Goal: Complete application form: Complete application form

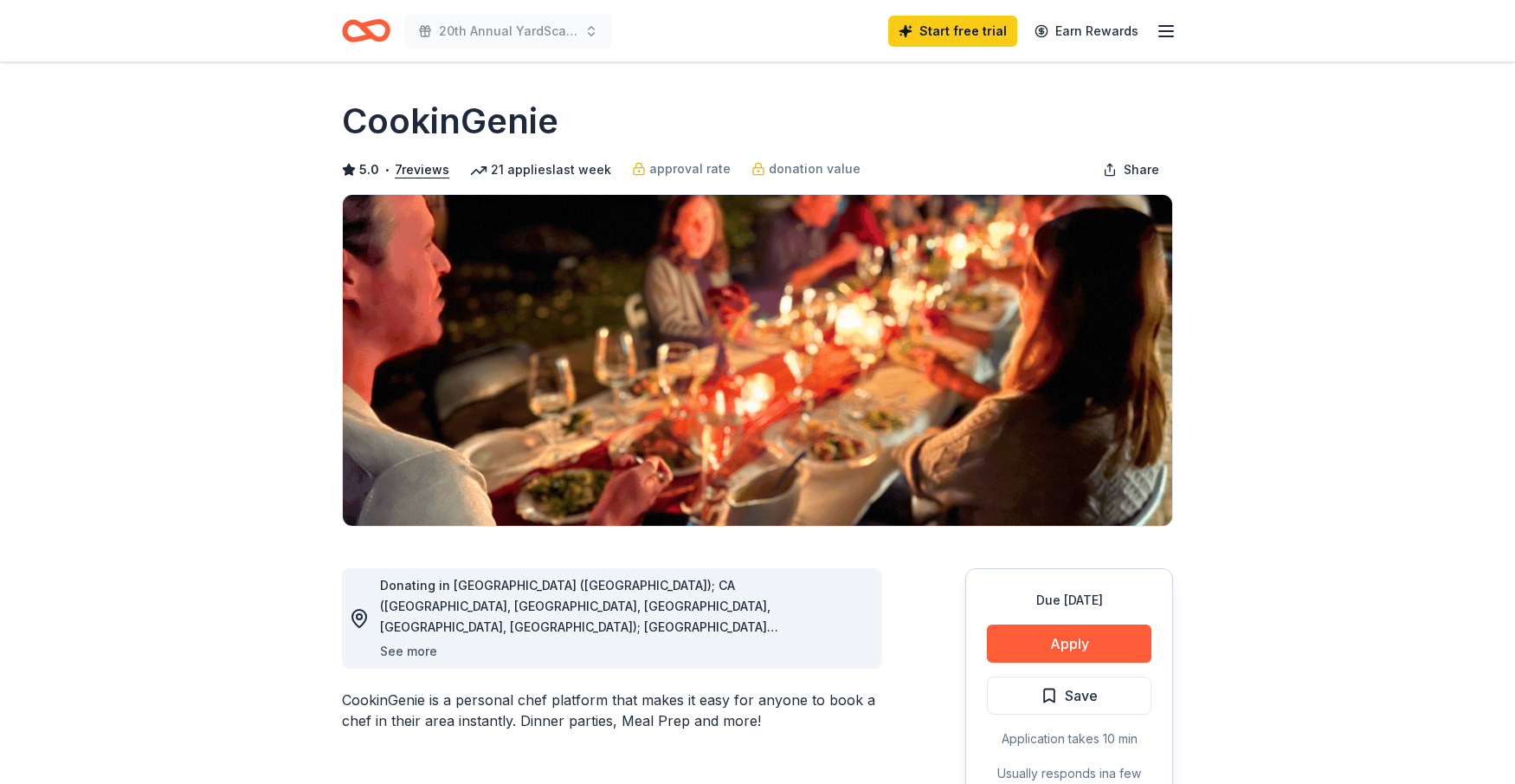
click at [415, 650] on button "See more" at bounding box center [408, 650] width 57 height 21
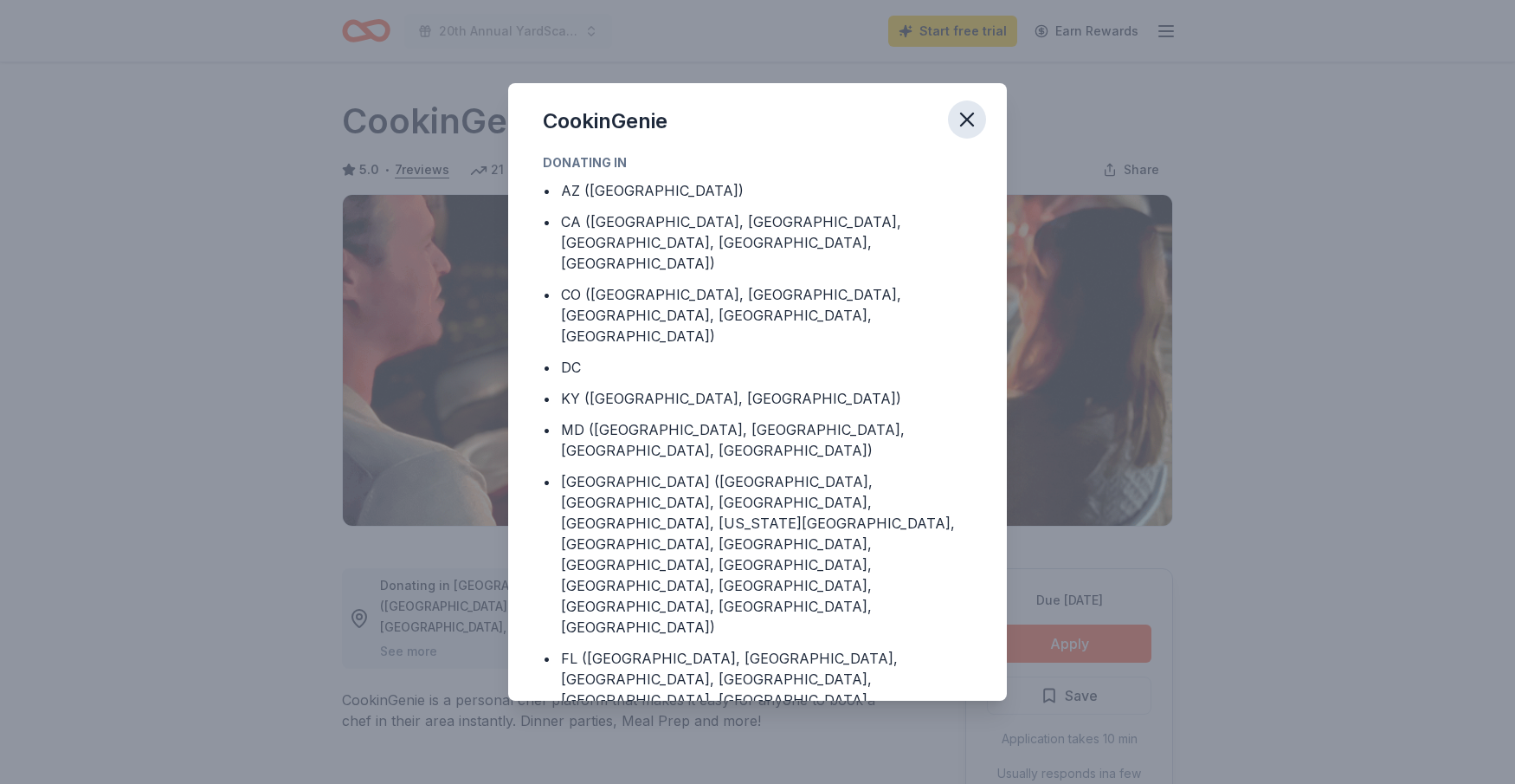
click at [970, 121] on icon "button" at bounding box center [966, 119] width 12 height 12
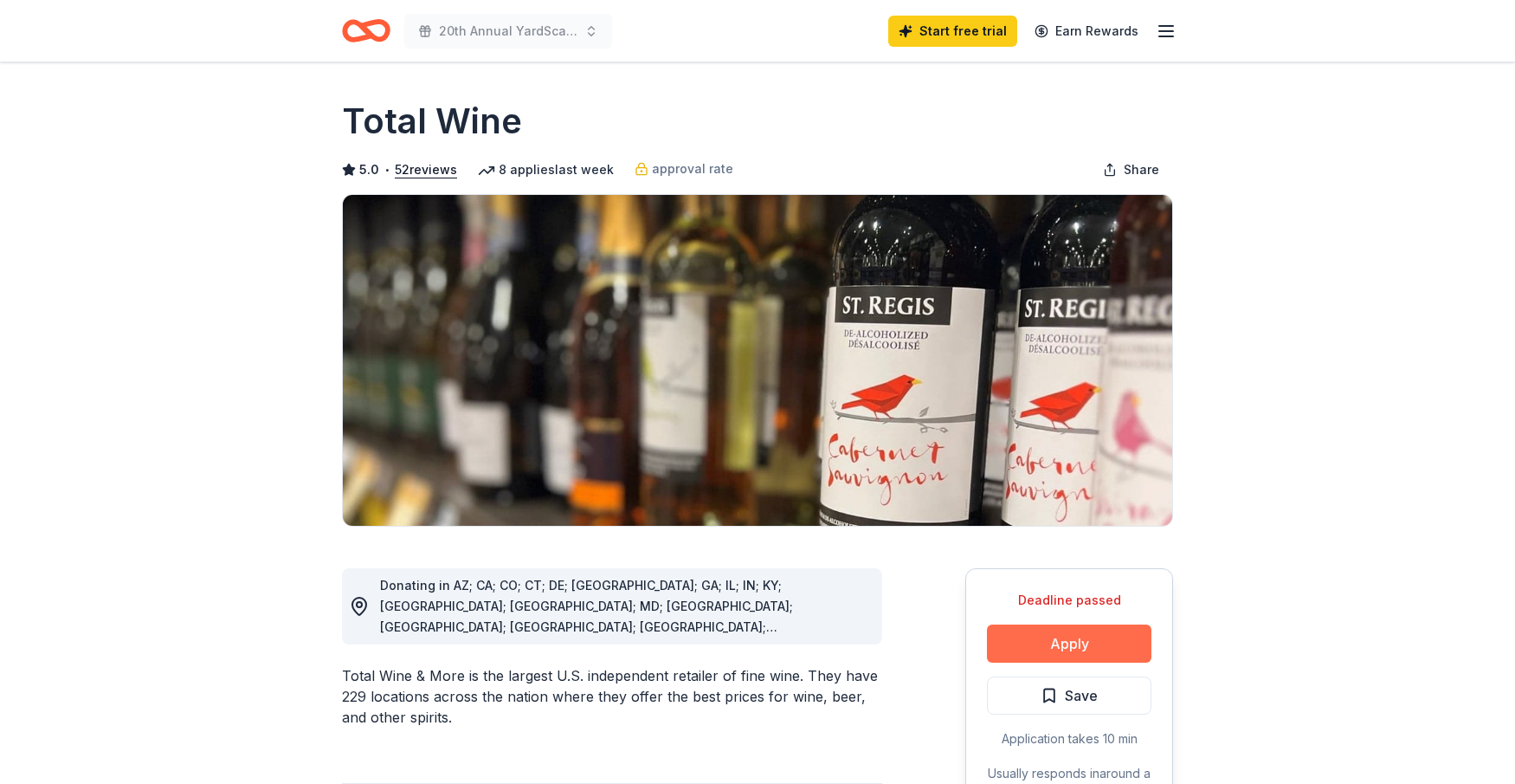
click at [1087, 635] on button "Apply" at bounding box center [1069, 643] width 164 height 38
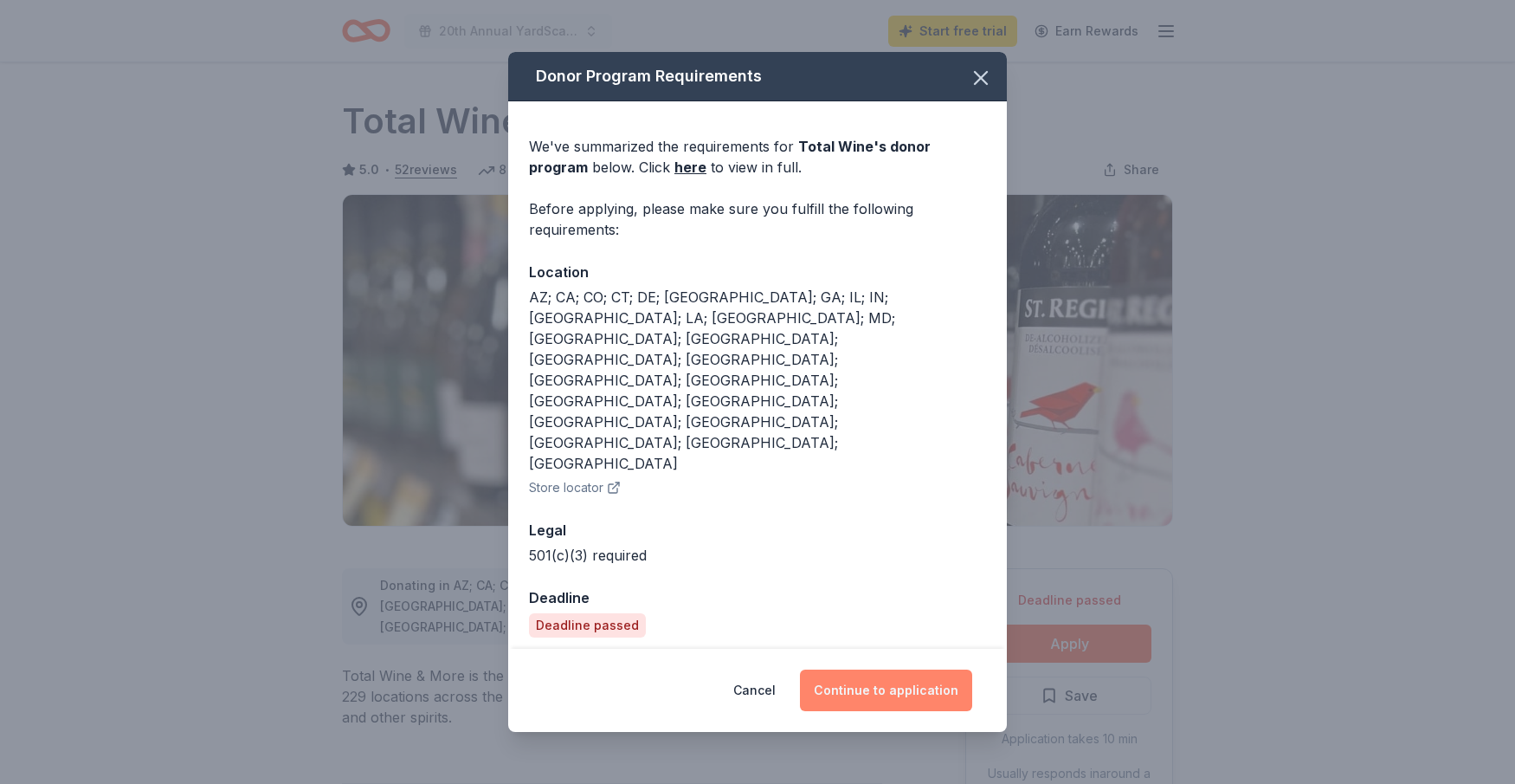
click at [903, 669] on button "Continue to application" at bounding box center [886, 690] width 172 height 42
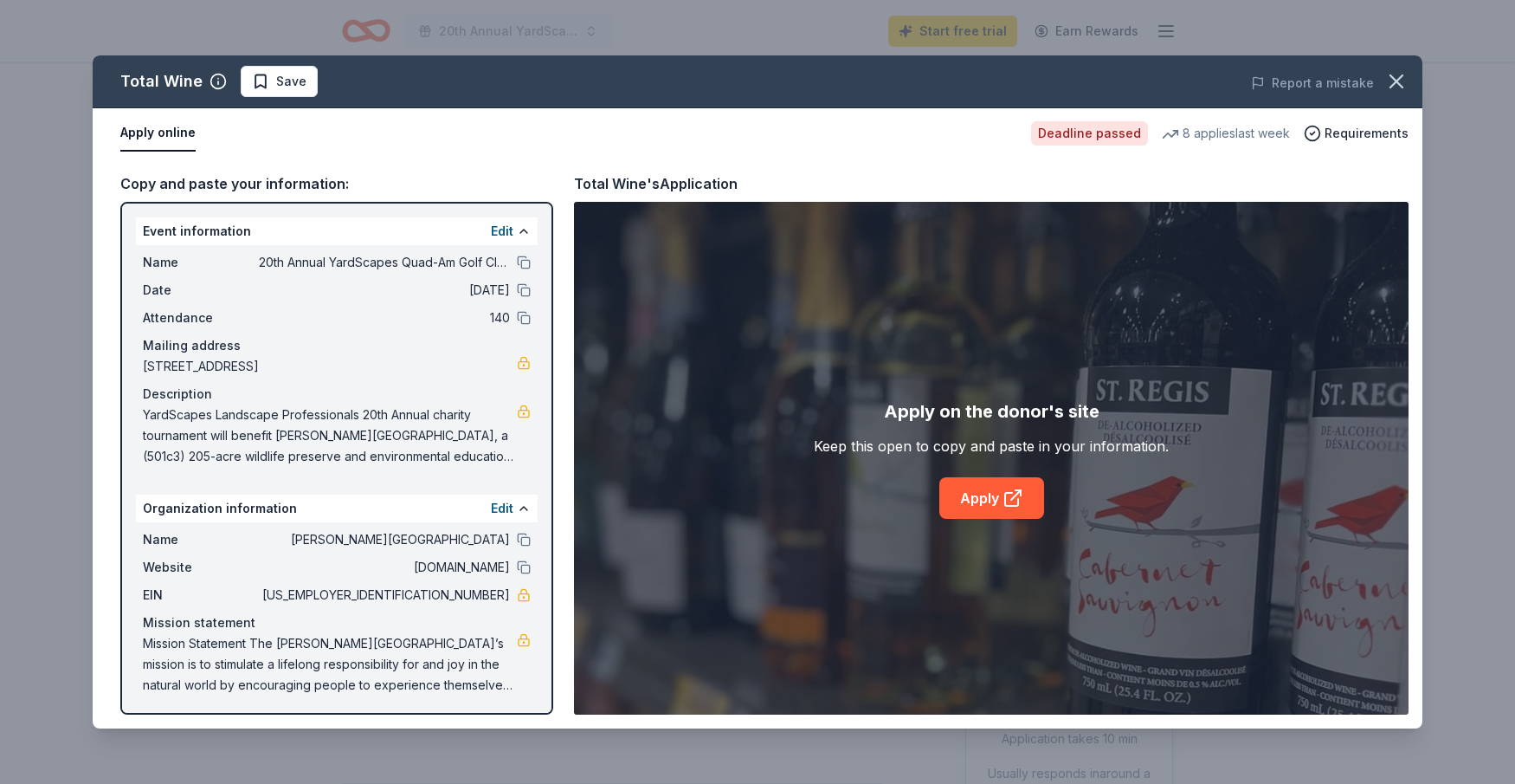
scroll to position [4, 0]
click at [165, 135] on button "Apply online" at bounding box center [157, 134] width 75 height 36
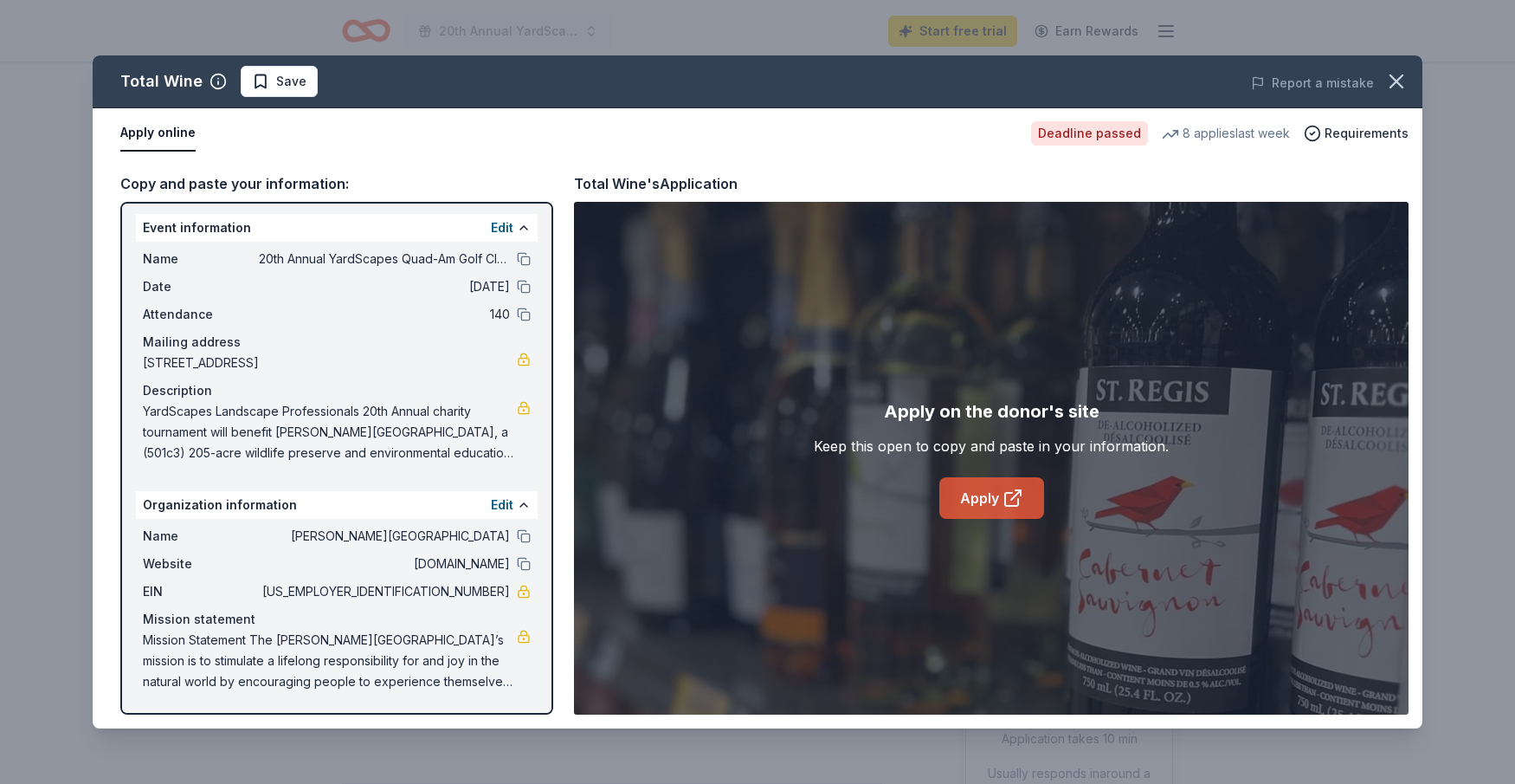
click at [990, 503] on link "Apply" at bounding box center [992, 498] width 105 height 42
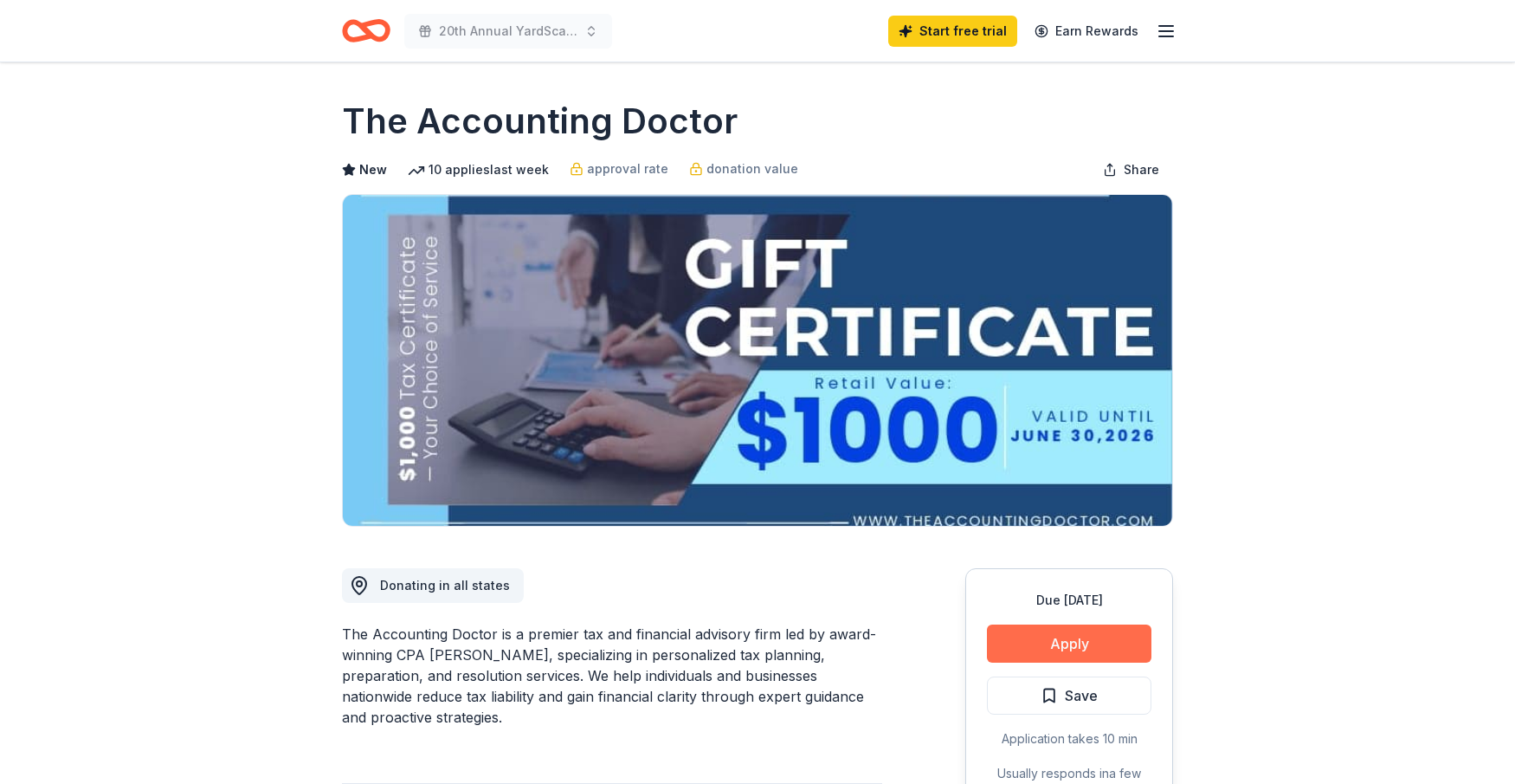
click at [1085, 640] on button "Apply" at bounding box center [1069, 643] width 164 height 38
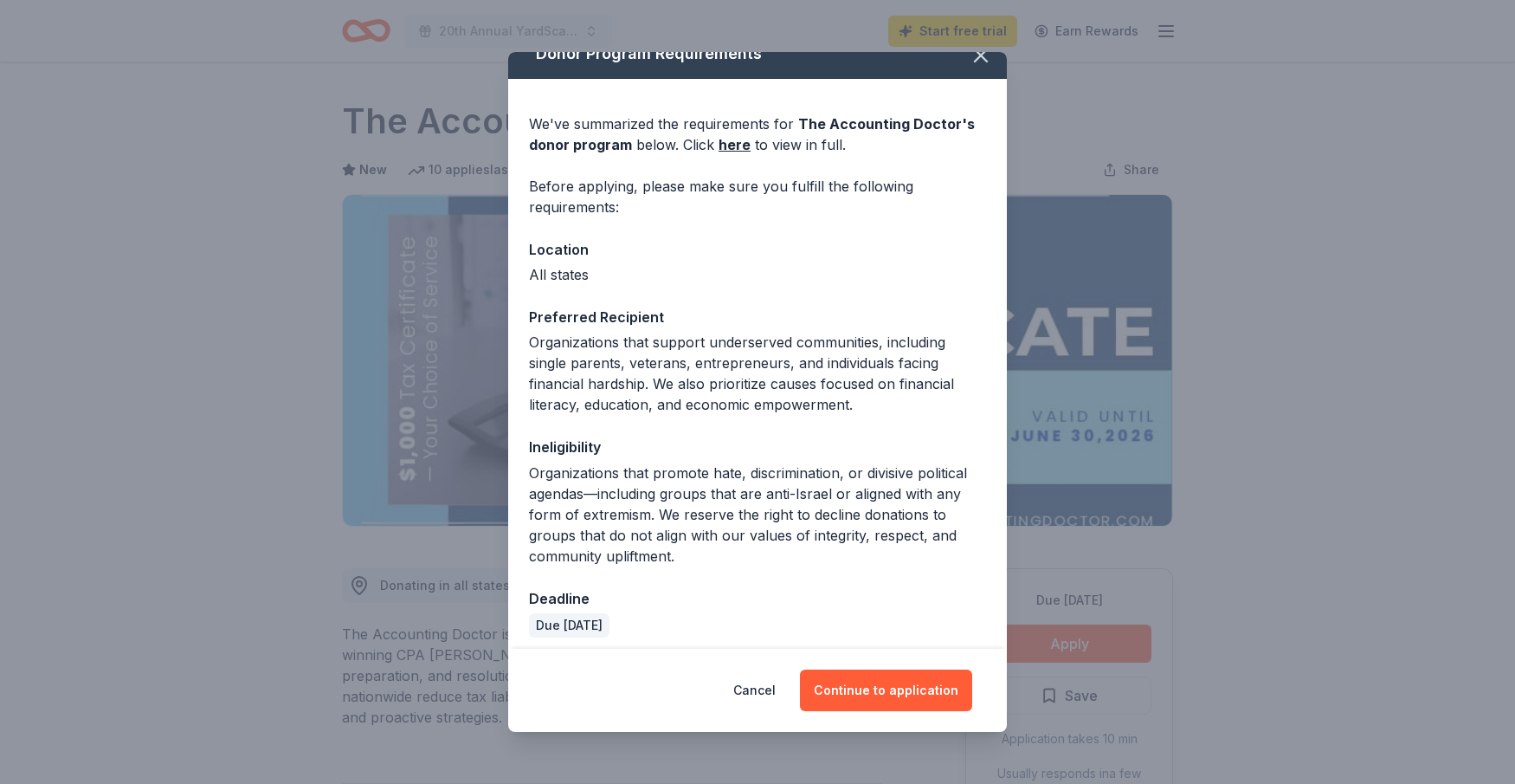
scroll to position [32, 0]
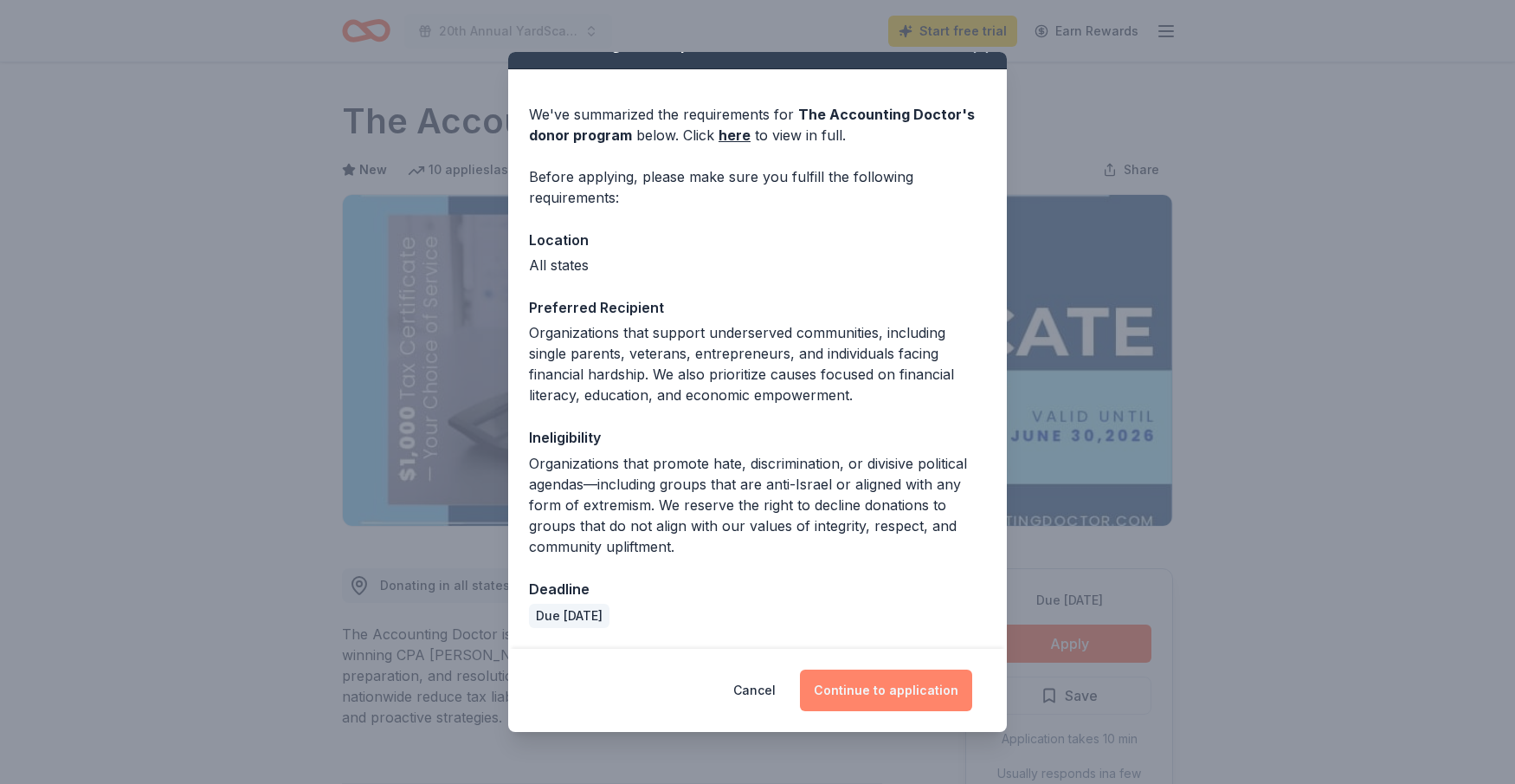
click at [889, 689] on button "Continue to application" at bounding box center [886, 690] width 172 height 42
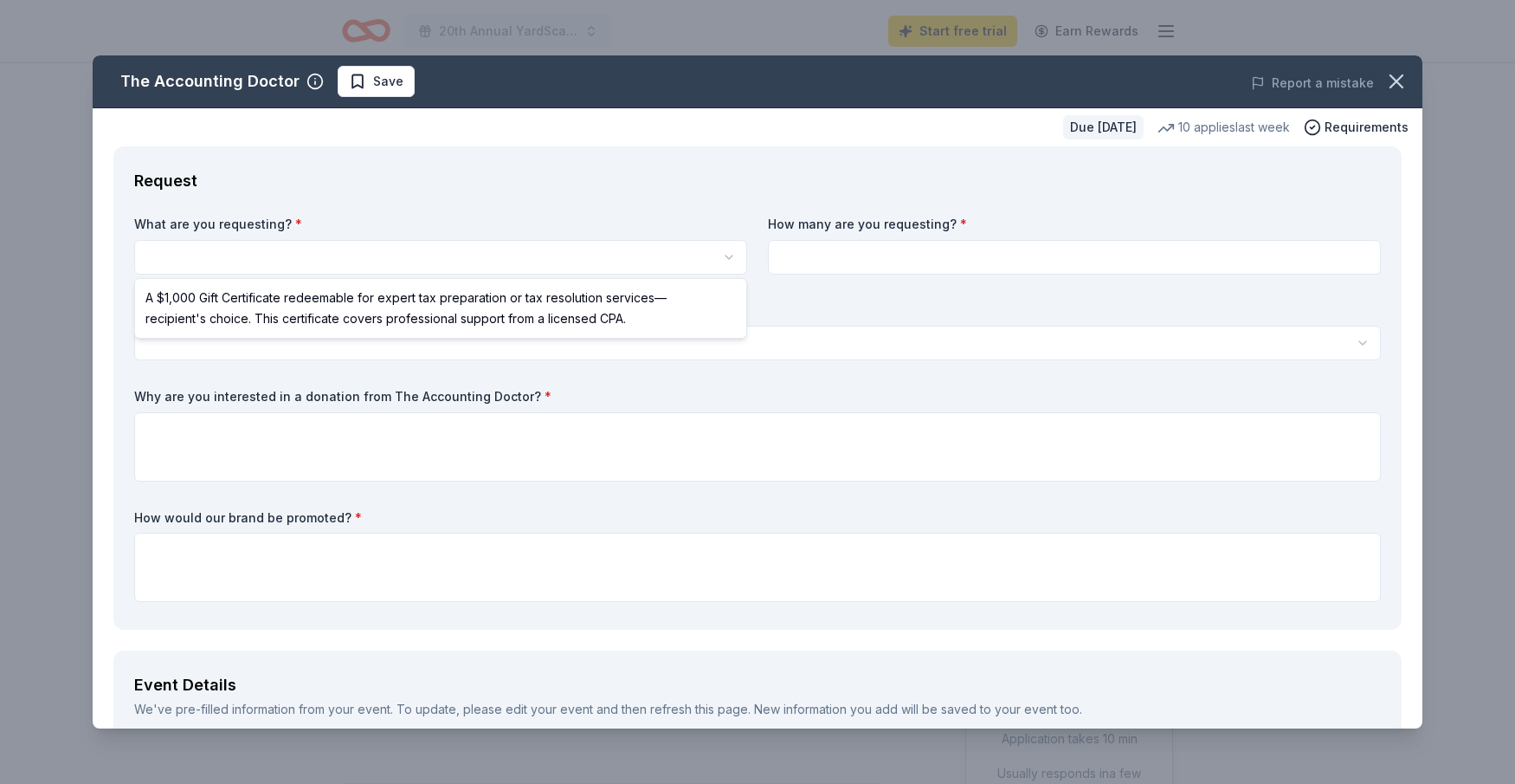
click at [453, 259] on html "20th Annual YardScapes Quad-Am Golf Classic Start free trial Earn Rewards Due […" at bounding box center [757, 392] width 1515 height 784
select select "A $1,000 Gift Certificate redeemable for expert tax preparation or tax resoluti…"
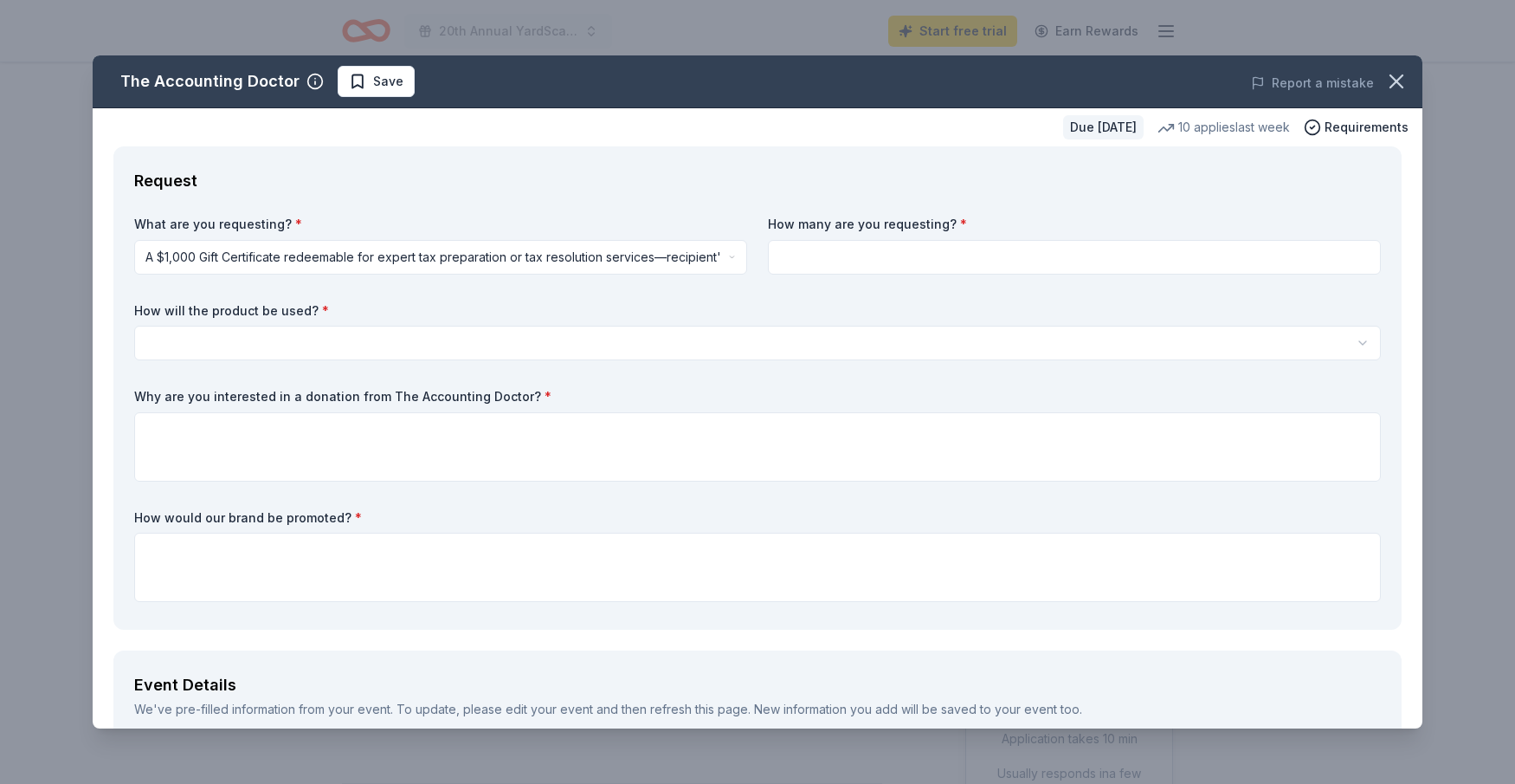
click at [976, 254] on input at bounding box center [1074, 257] width 613 height 34
type input "1"
click at [324, 337] on html "20th Annual YardScapes Quad-Am Golf Classic Start free trial Earn Rewards Due […" at bounding box center [757, 392] width 1515 height 784
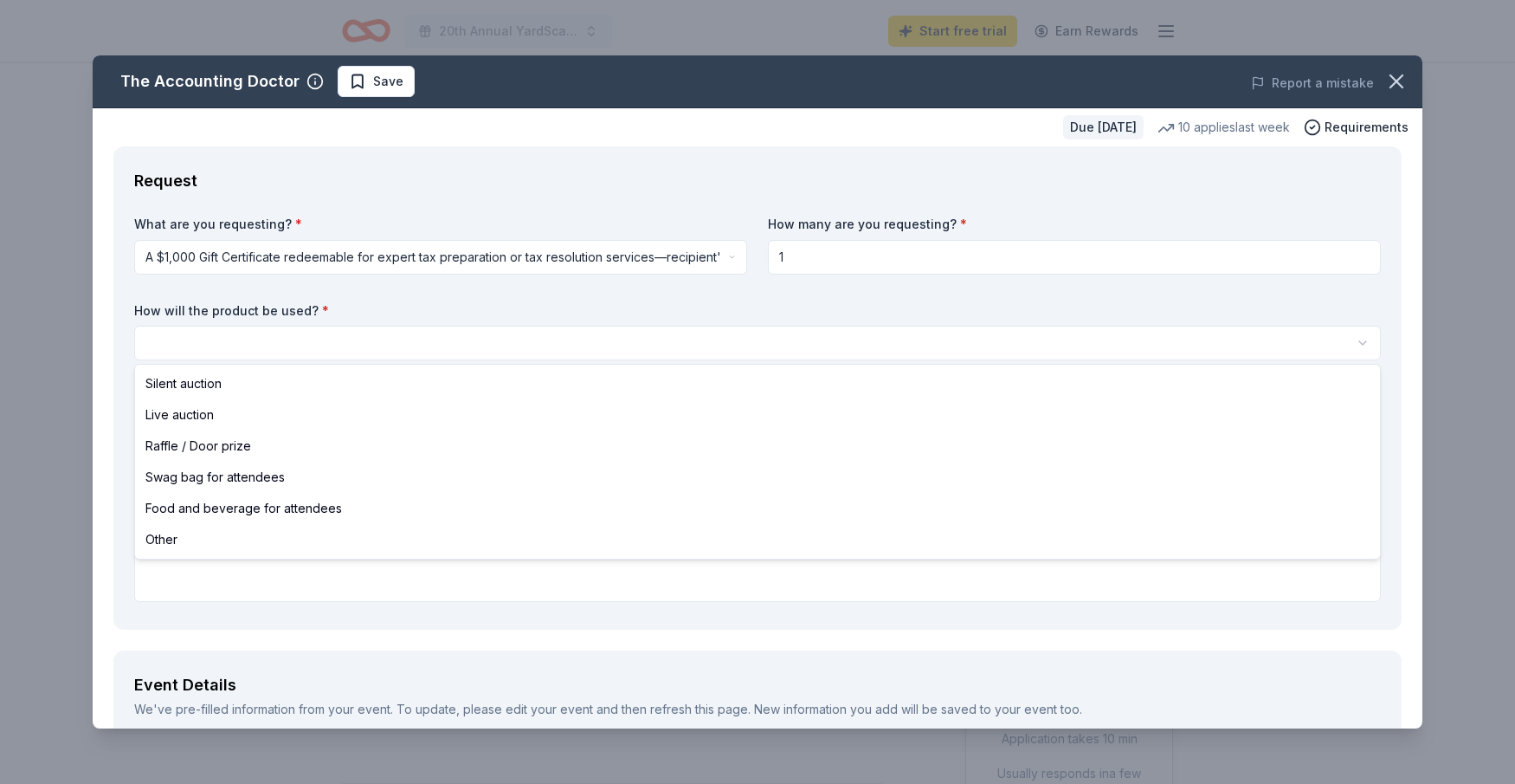
select select "silentAuction"
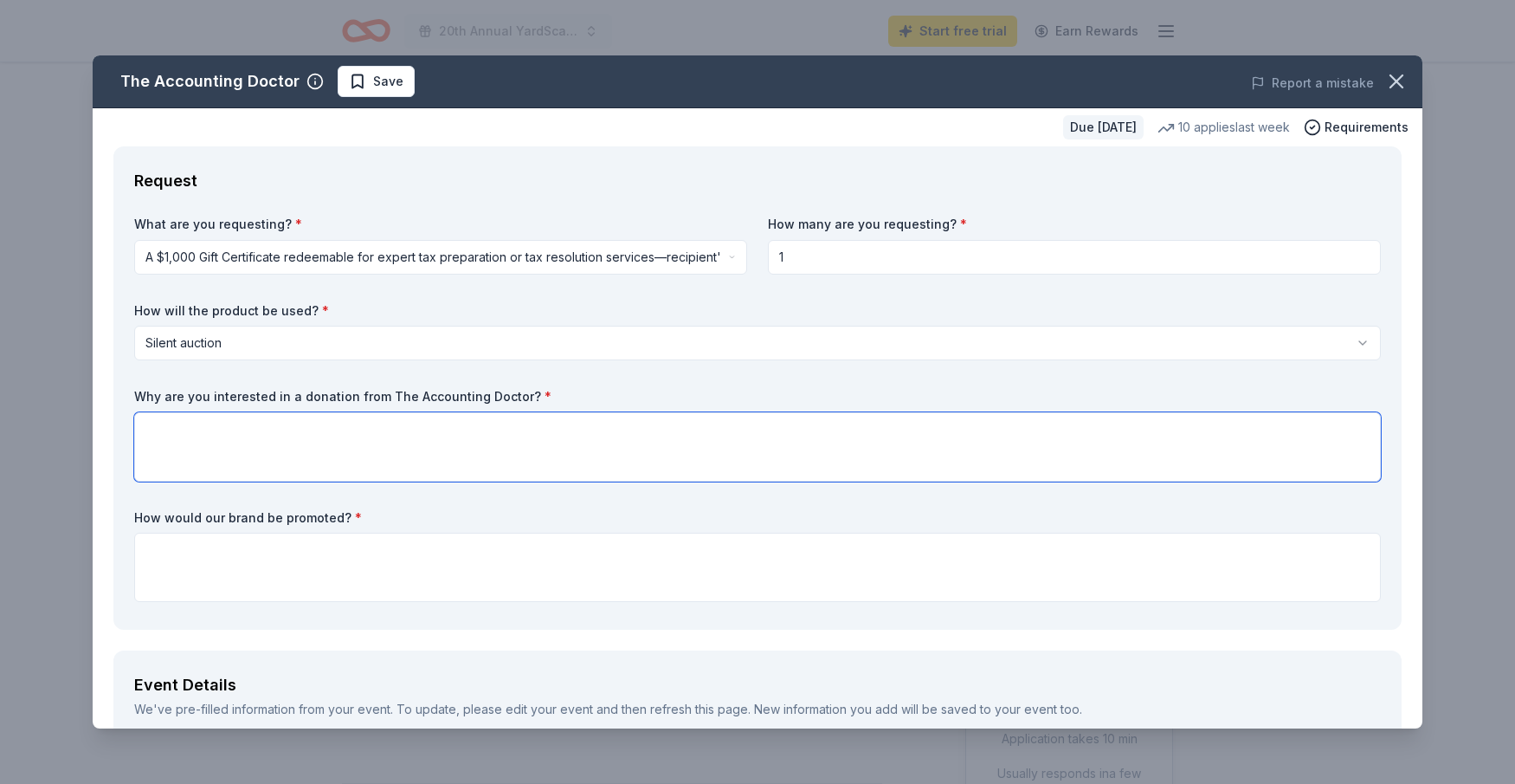
click at [169, 420] on textarea at bounding box center [758, 447] width 1247 height 69
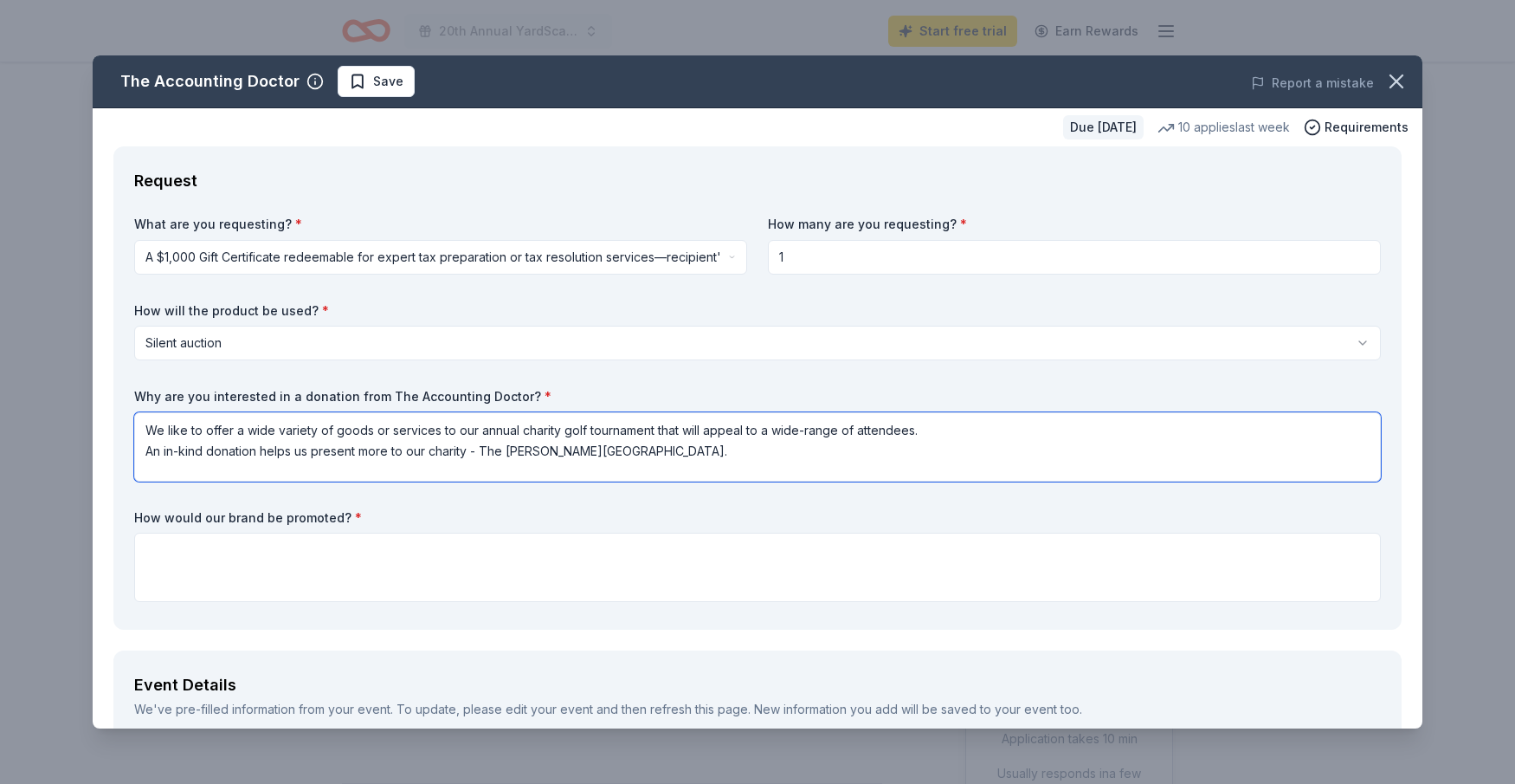
type textarea "We like to offer a wide variety of goods or services to our annual charity golf…"
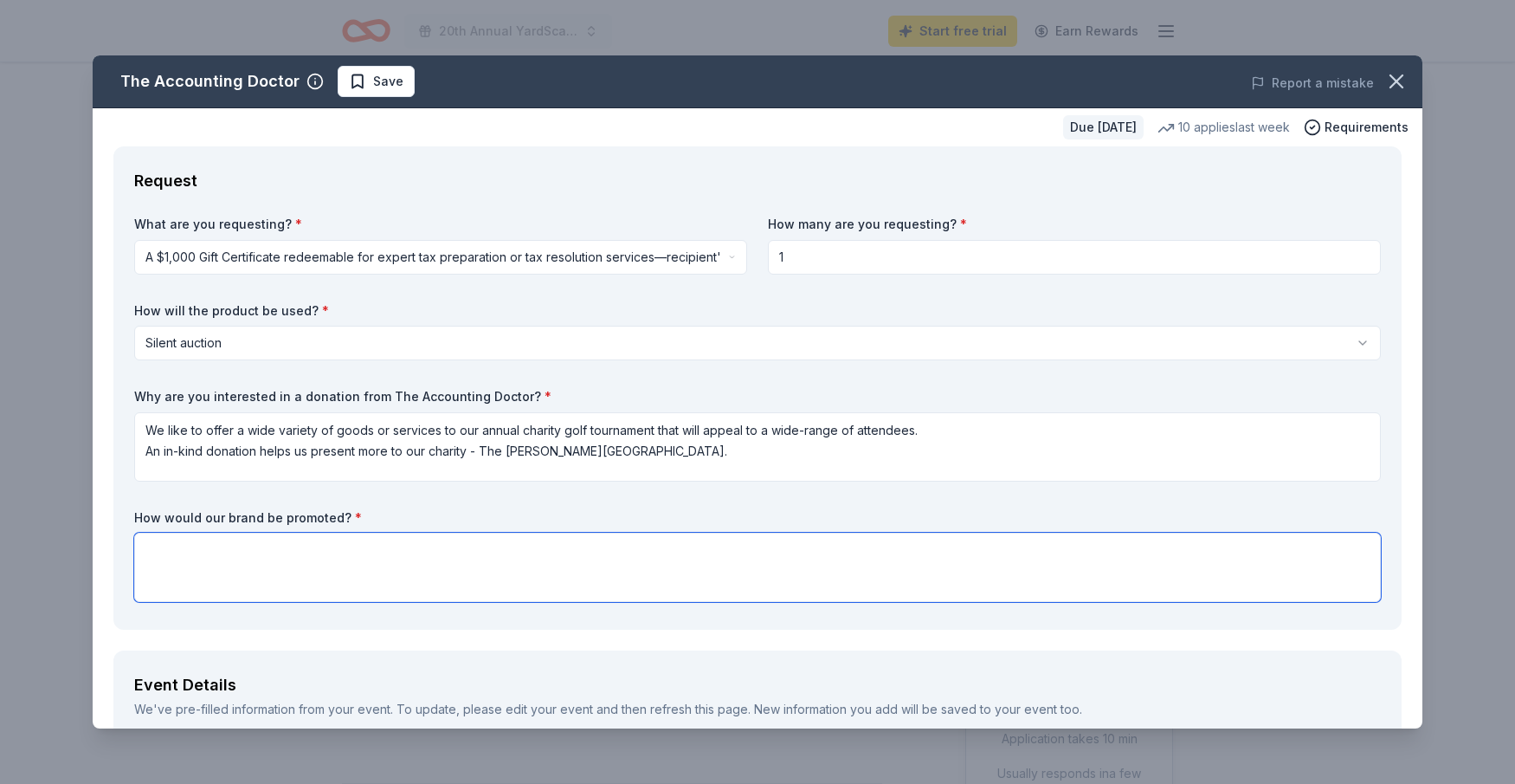
click at [224, 554] on textarea at bounding box center [758, 567] width 1247 height 69
type textarea "I"
click at [285, 543] on textarea "On social media" at bounding box center [758, 567] width 1247 height 69
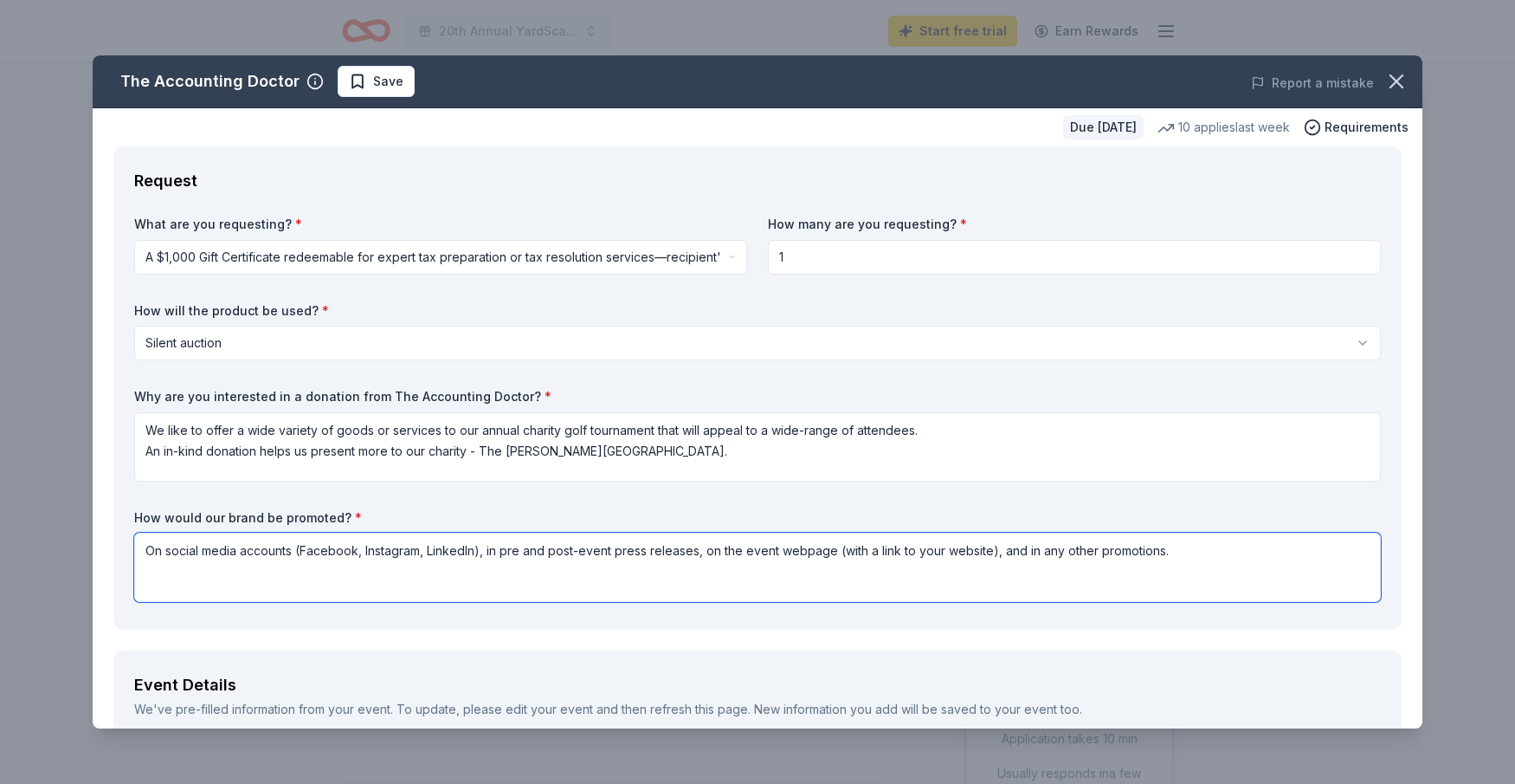
scroll to position [416, 0]
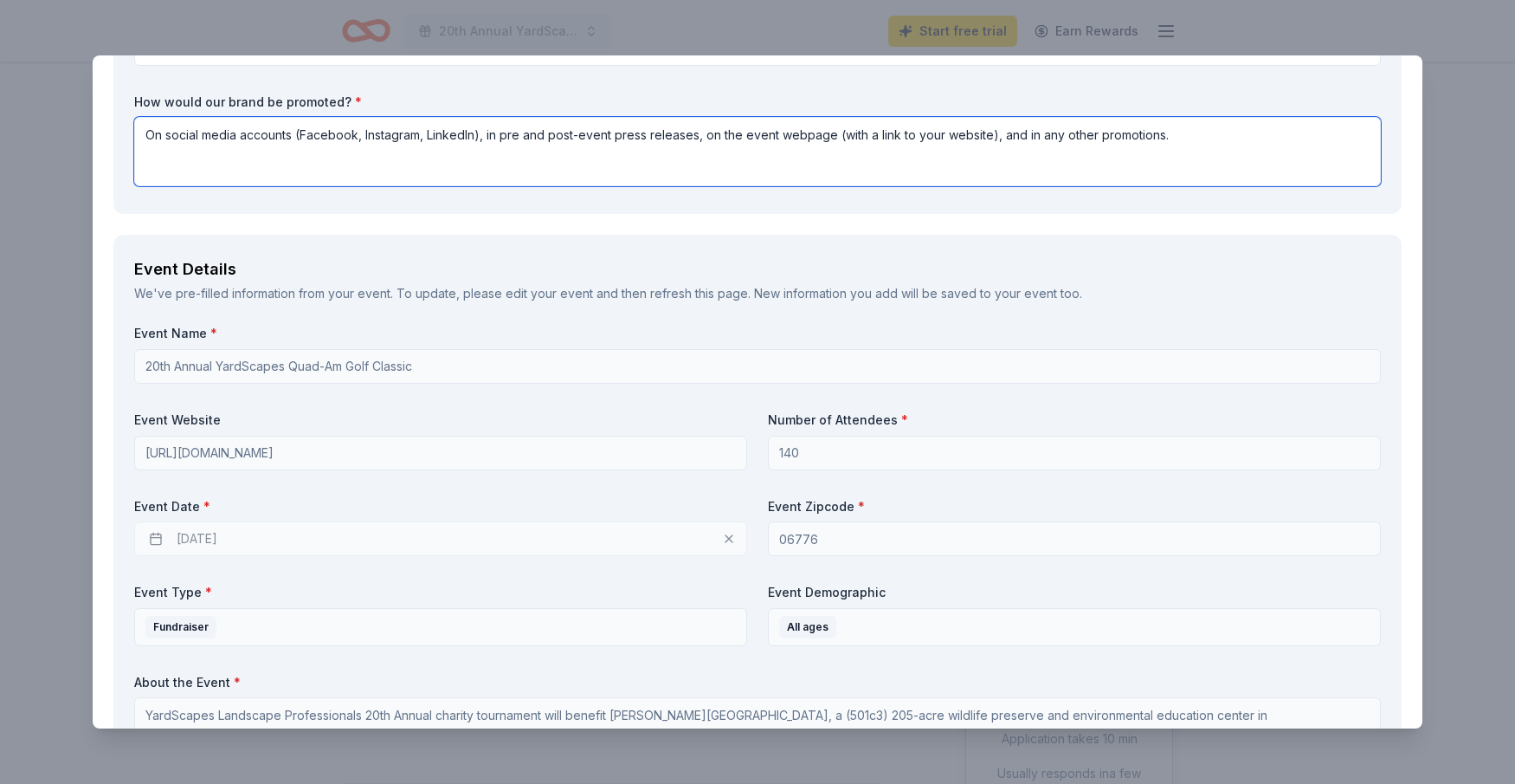
click at [1095, 138] on textarea "On social media accounts (Facebook, Instagram, LinkedIn), in pre and post-event…" at bounding box center [758, 152] width 1247 height 69
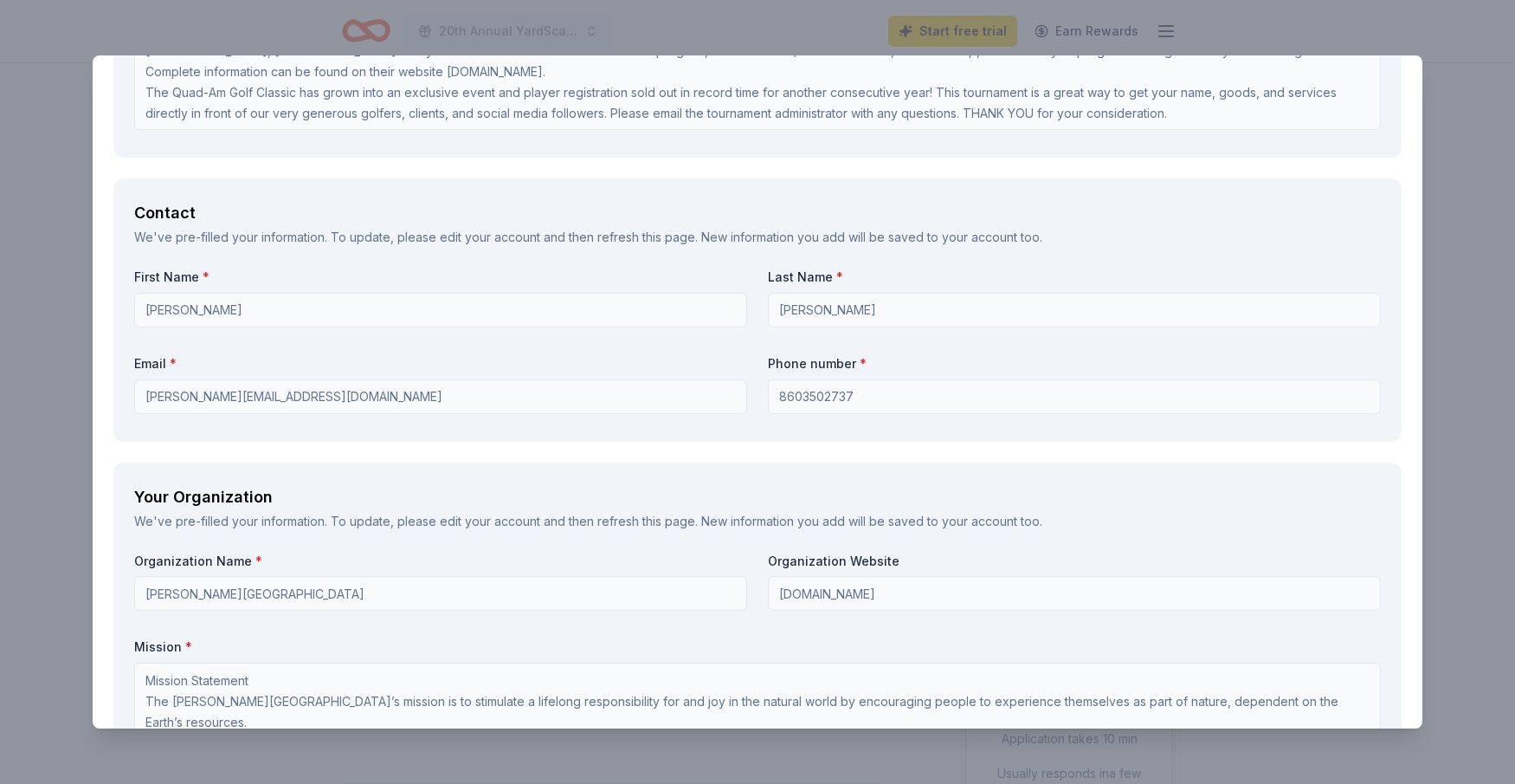
scroll to position [1516, 0]
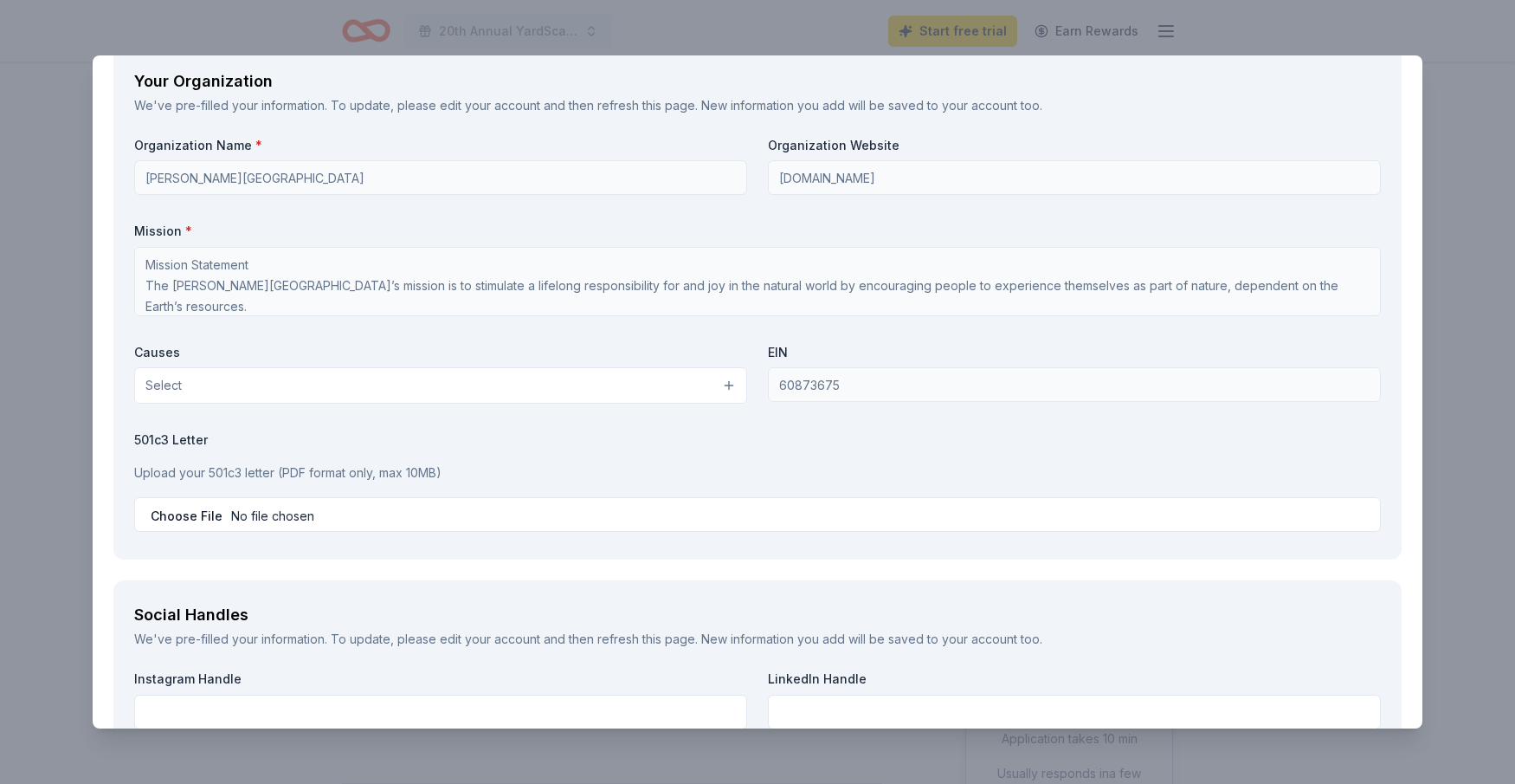
type textarea "On social media accounts (Facebook, Instagram, LinkedIn), in pre and post-event…"
click at [732, 386] on button "Select" at bounding box center [440, 385] width 613 height 36
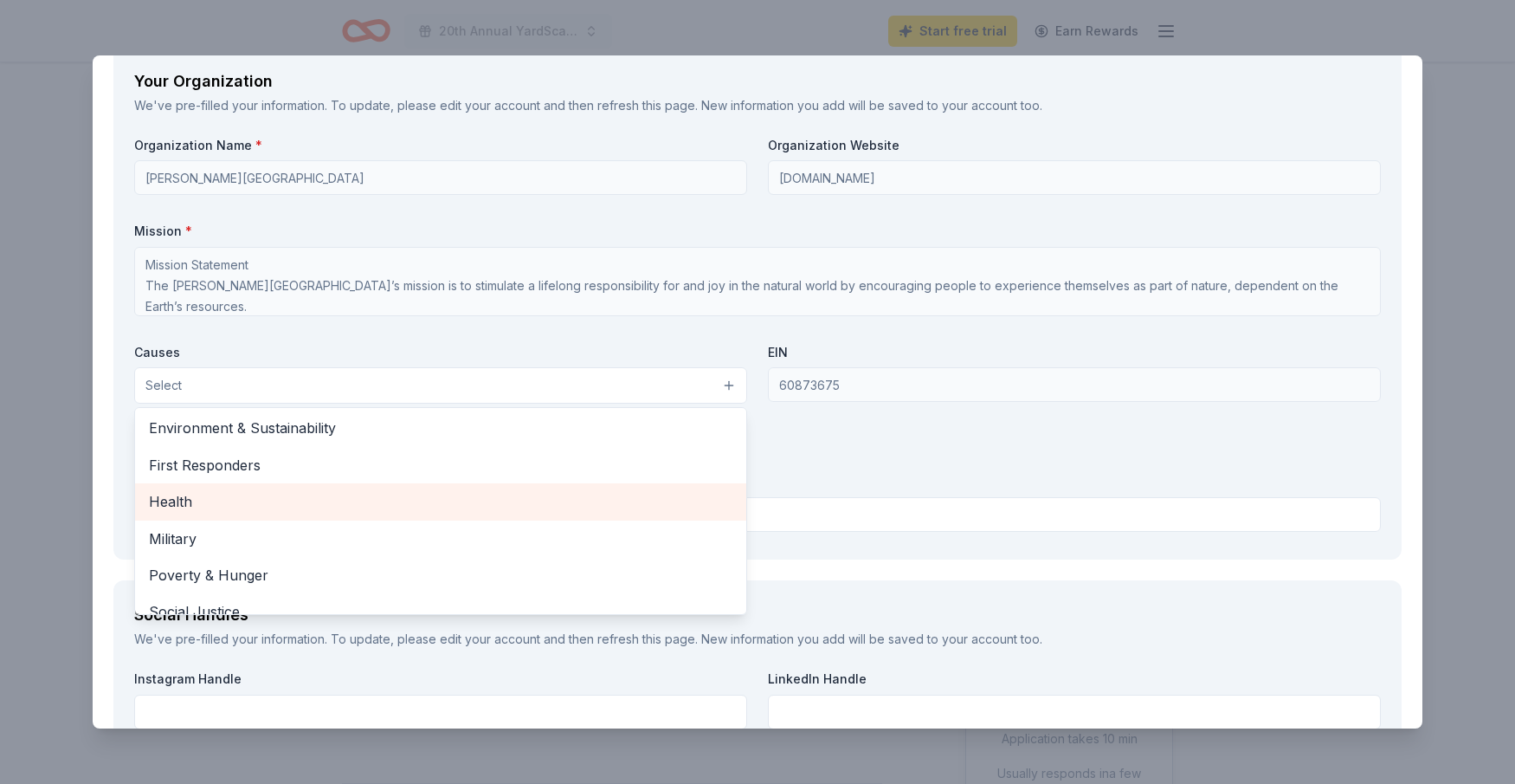
scroll to position [0, 0]
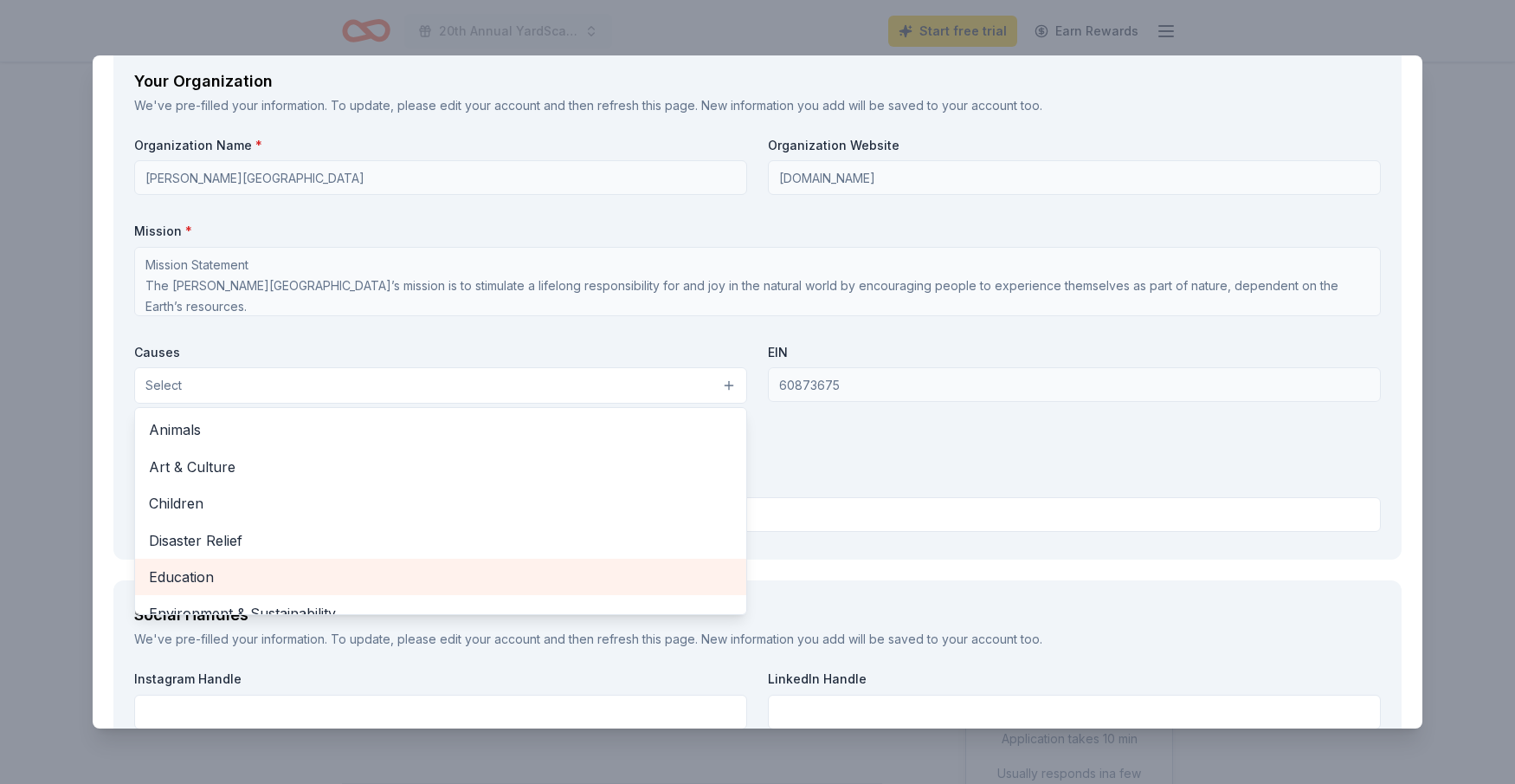
click at [211, 573] on span "Education" at bounding box center [440, 576] width 584 height 23
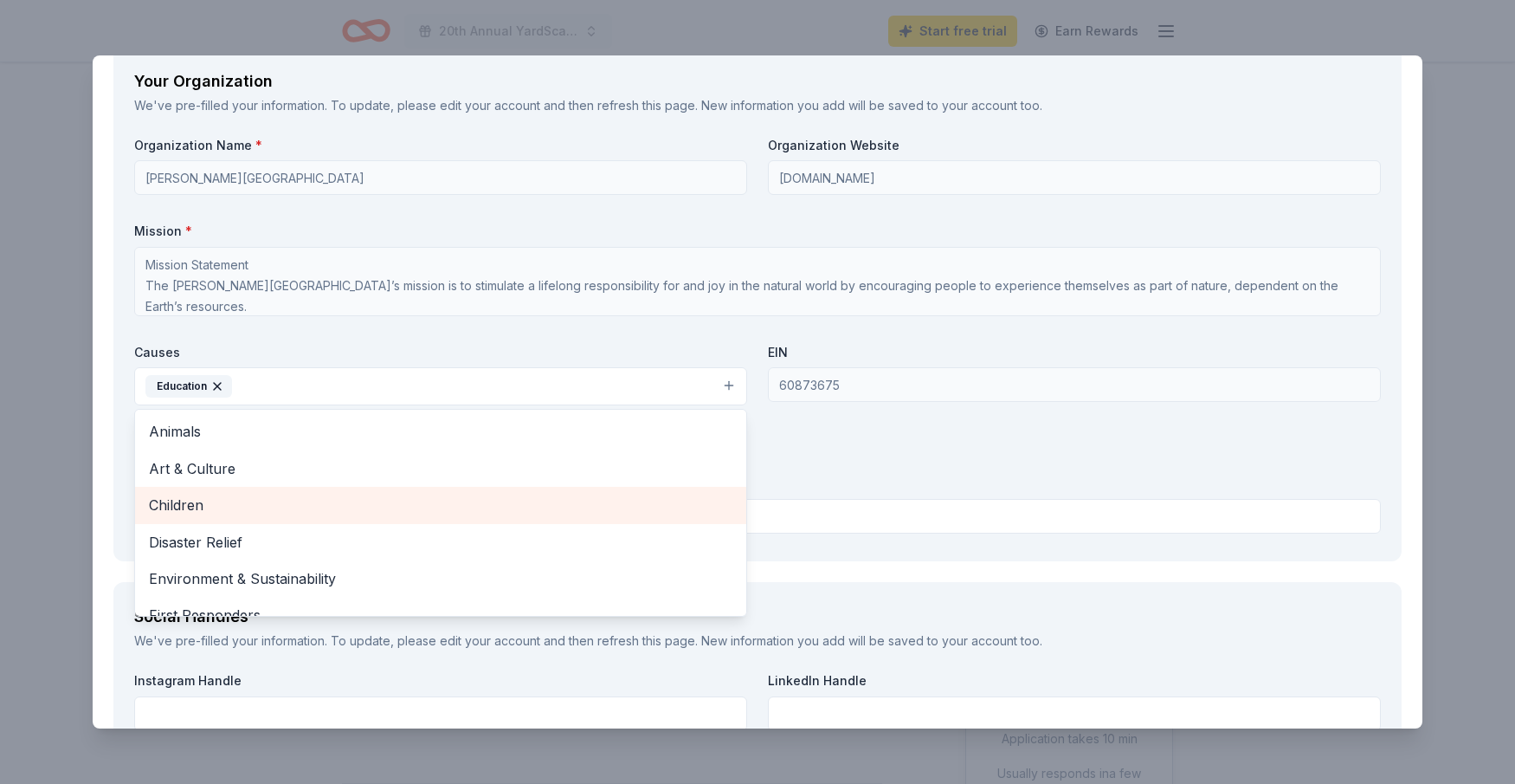
click at [217, 505] on span "Children" at bounding box center [440, 504] width 584 height 23
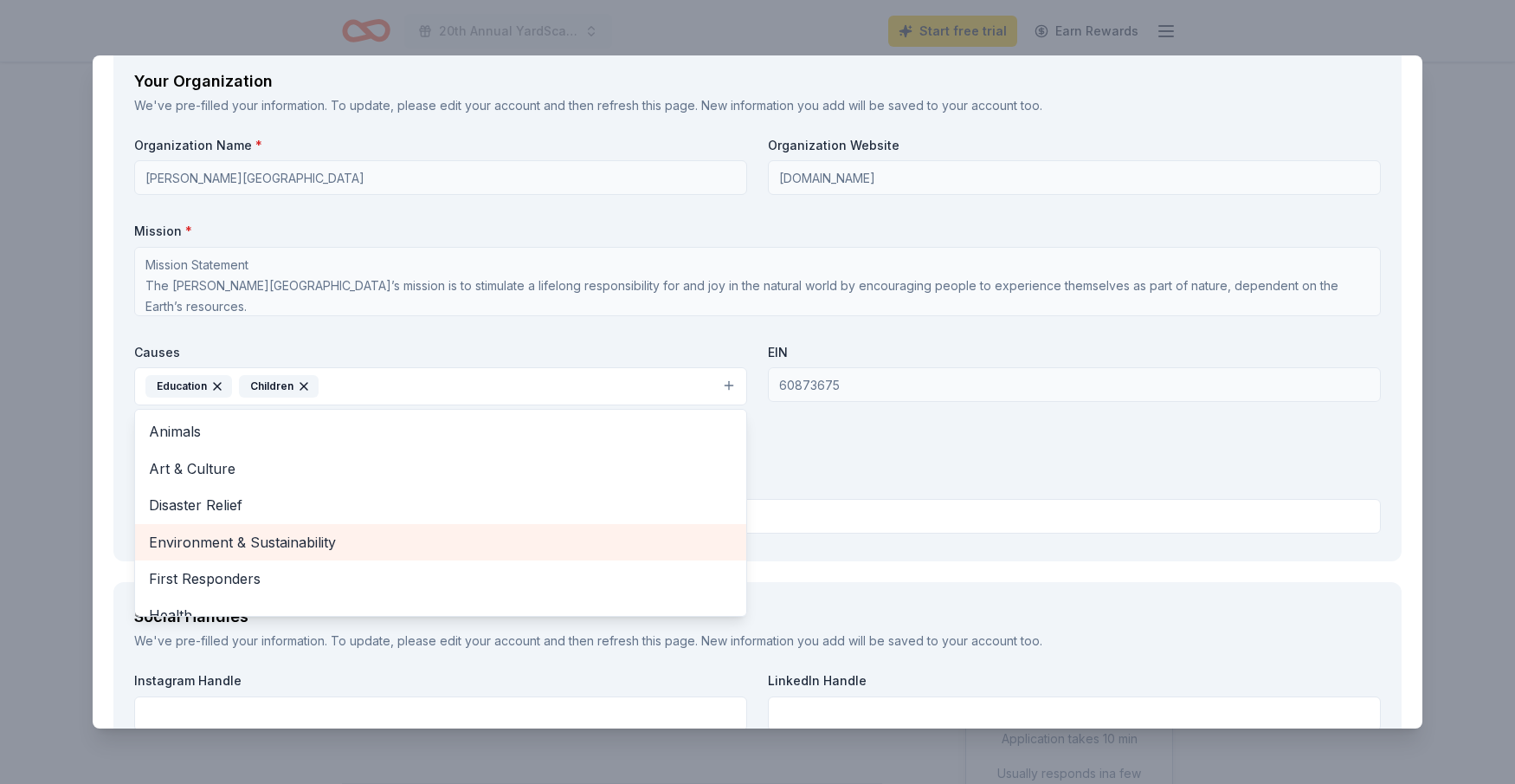
click at [323, 540] on span "Environment & Sustainability" at bounding box center [440, 541] width 584 height 23
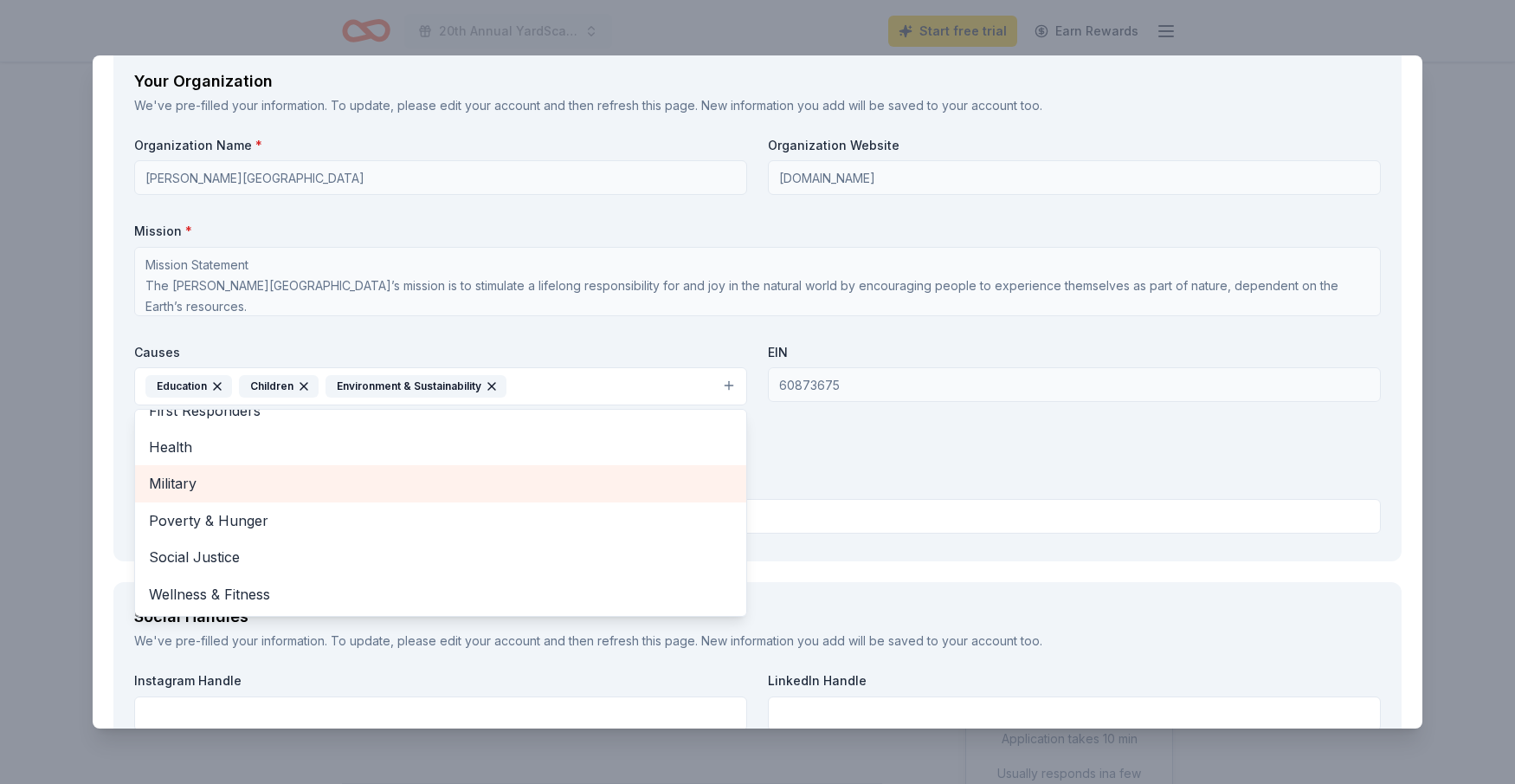
scroll to position [1932, 0]
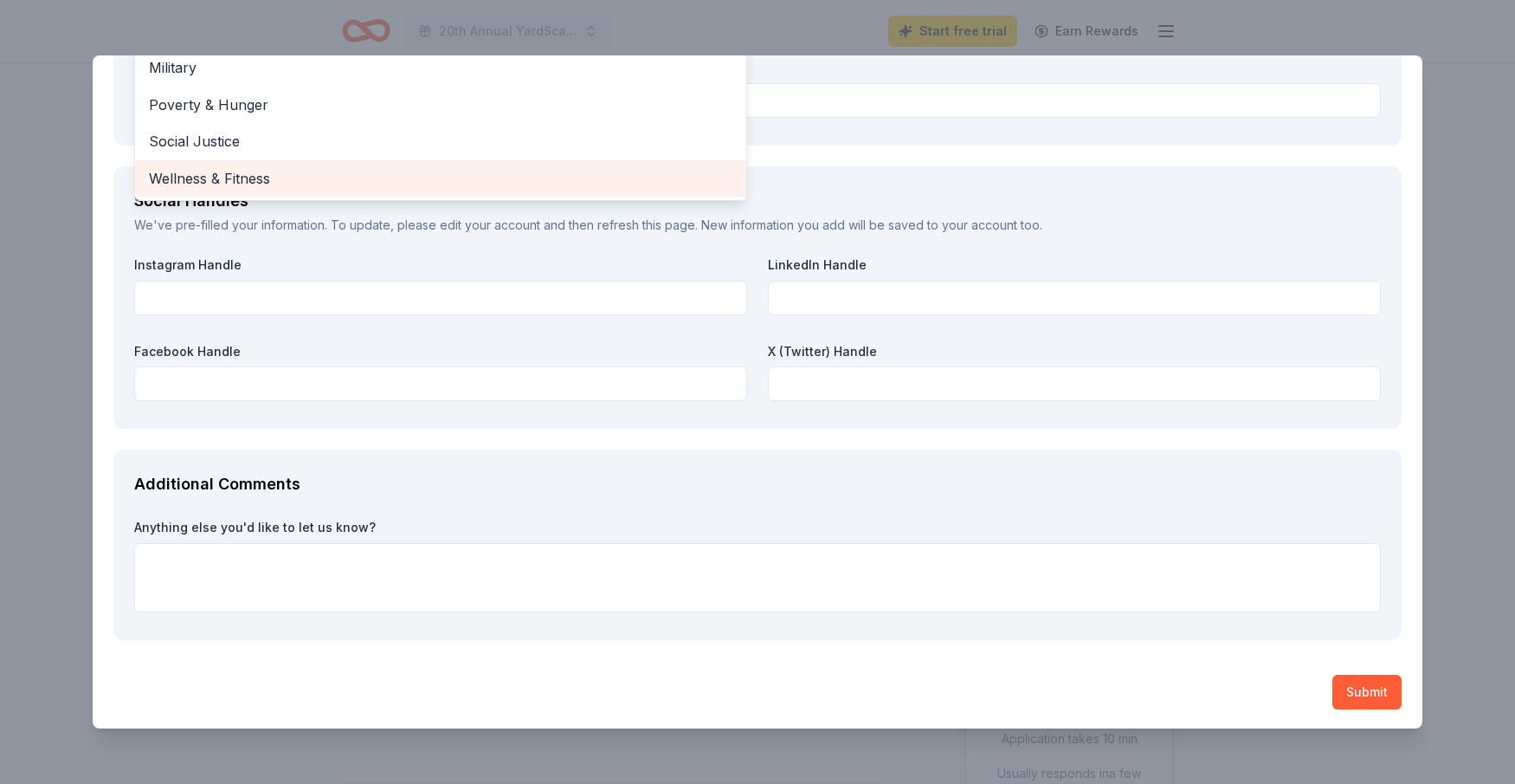
click at [273, 181] on span "Wellness & Fitness" at bounding box center [440, 178] width 584 height 23
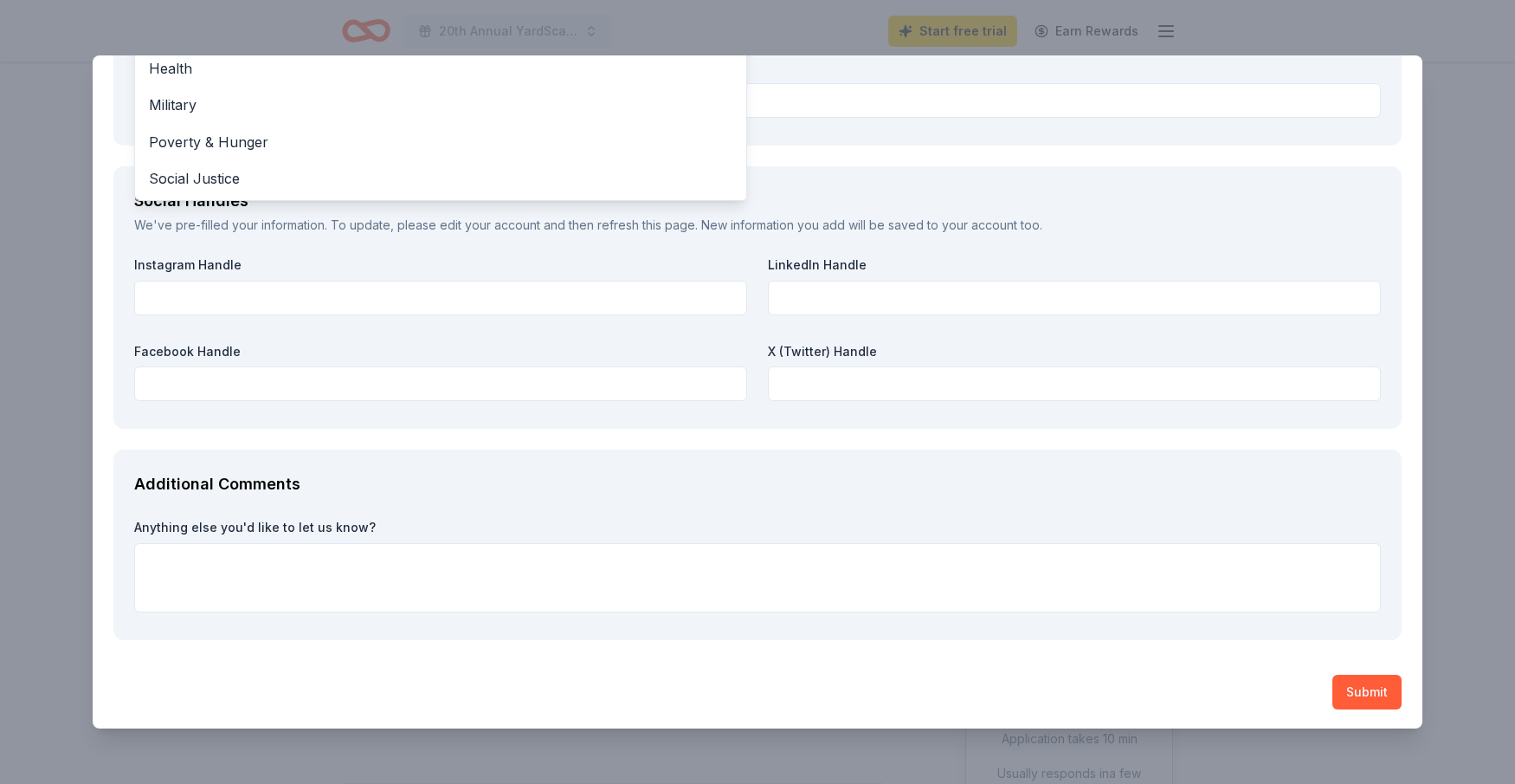
scroll to position [1516, 0]
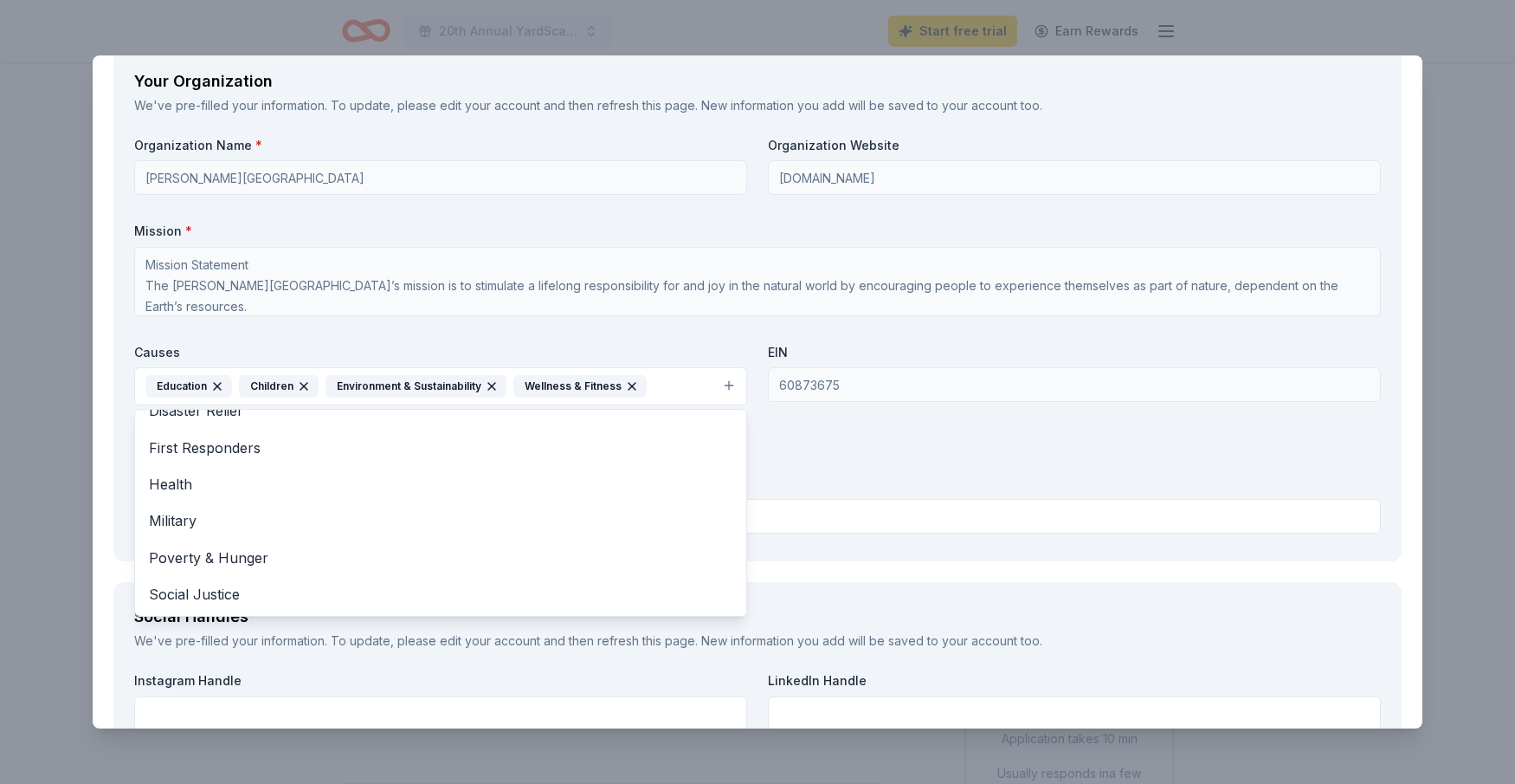
click at [1075, 437] on div "Organization Name * [PERSON_NAME] Nature Center Organization Website [DOMAIN_NA…" at bounding box center [758, 338] width 1247 height 403
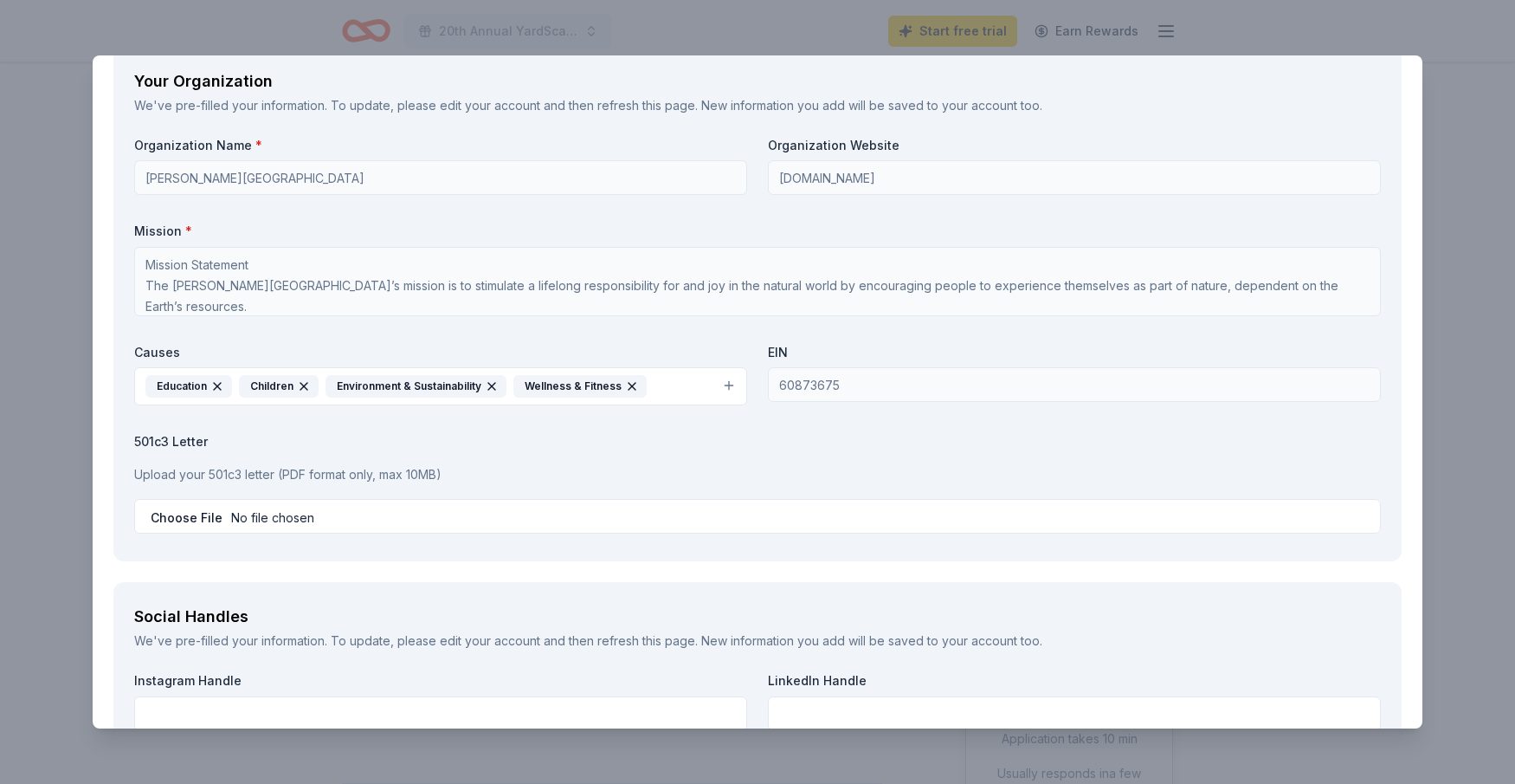
scroll to position [0, 0]
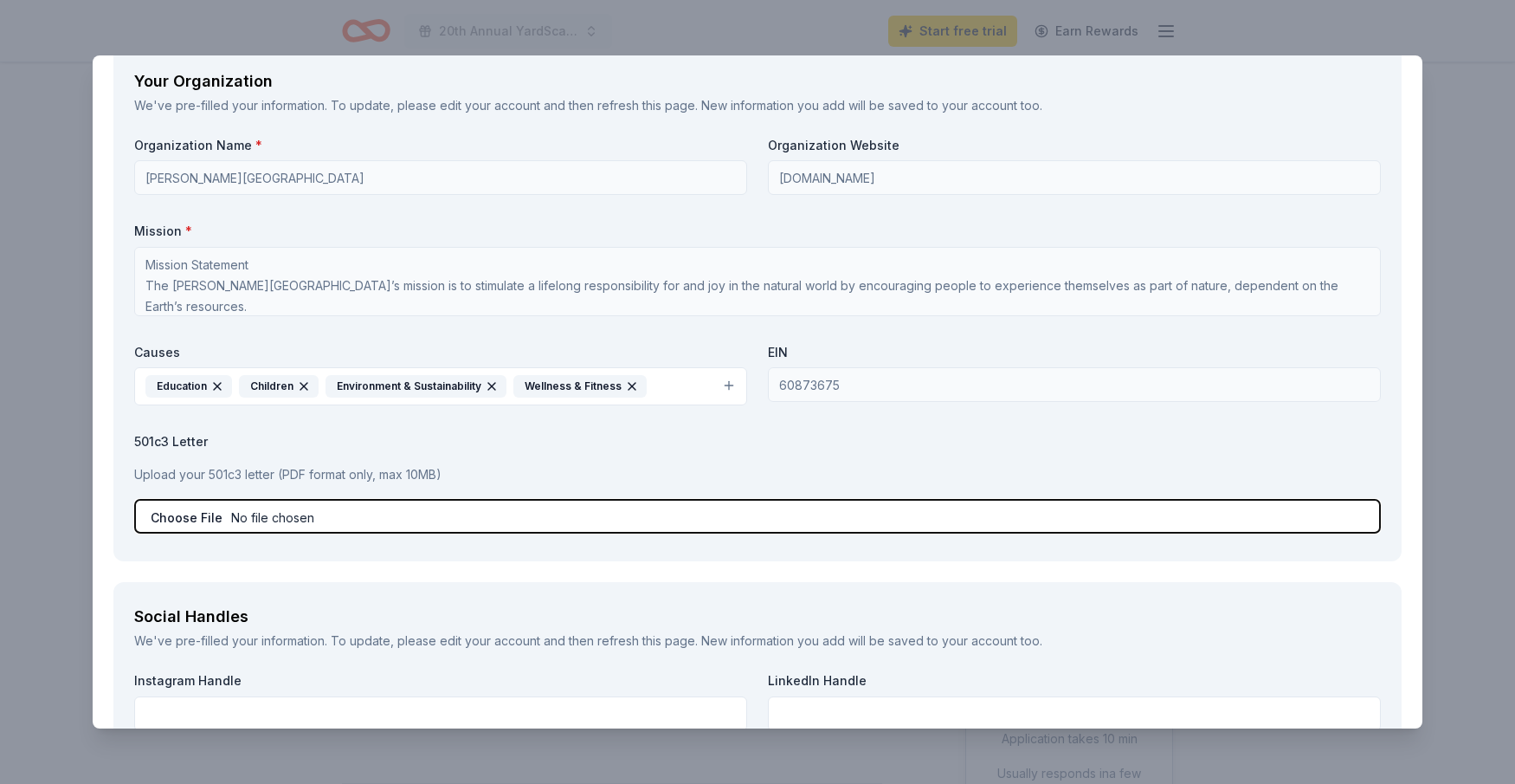
click at [216, 515] on input "file" at bounding box center [758, 516] width 1247 height 34
type input "C:\fakepath\[PERSON_NAME] EIN.pdf"
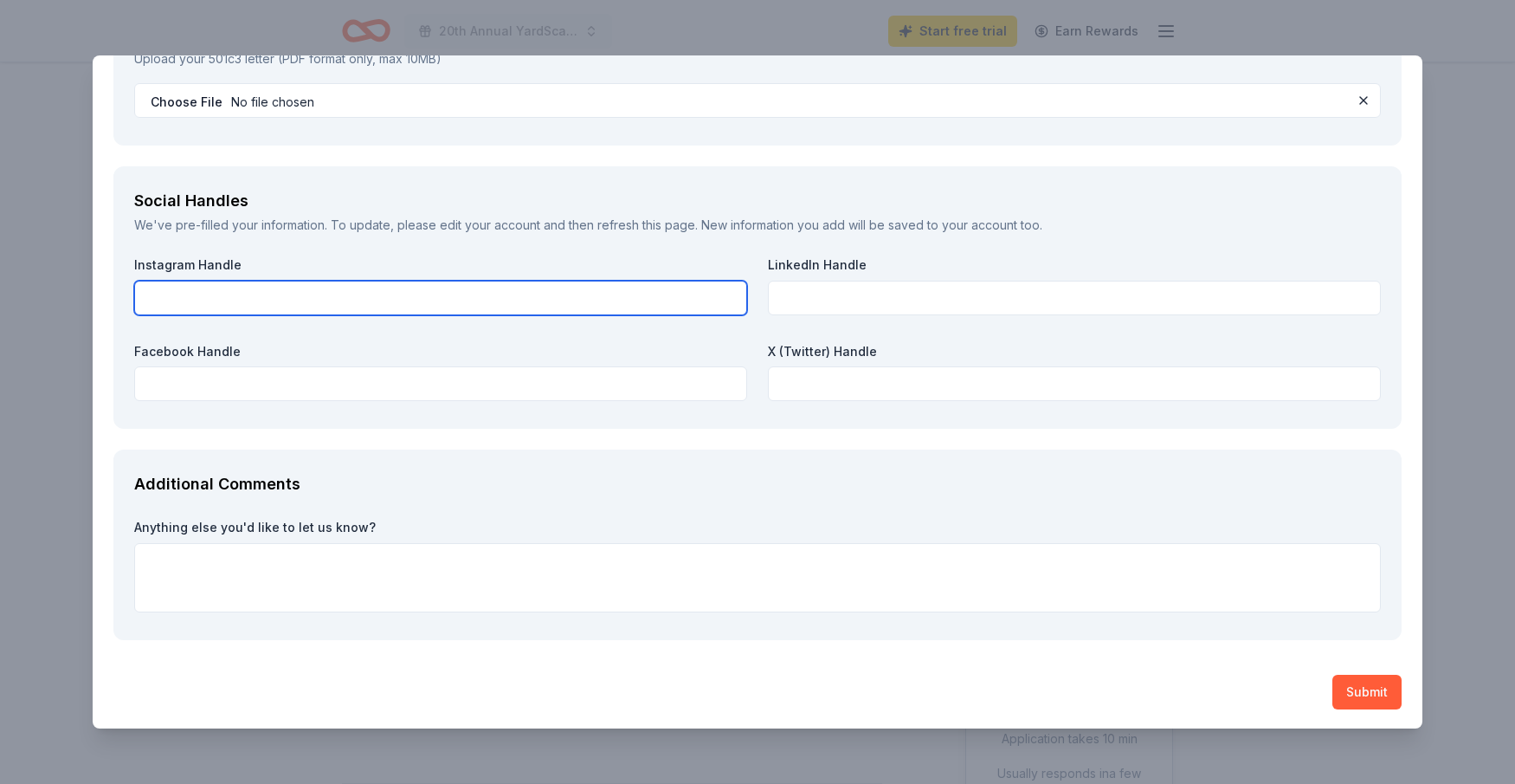
click at [299, 295] on input "text" at bounding box center [440, 298] width 613 height 34
click at [171, 291] on input "text" at bounding box center [440, 298] width 613 height 34
click at [302, 302] on input "prattnature" at bounding box center [440, 298] width 613 height 34
click at [208, 301] on input "prattnature yardscapeslandscape" at bounding box center [440, 298] width 613 height 34
type input "prattnature, yardscapeslandscape"
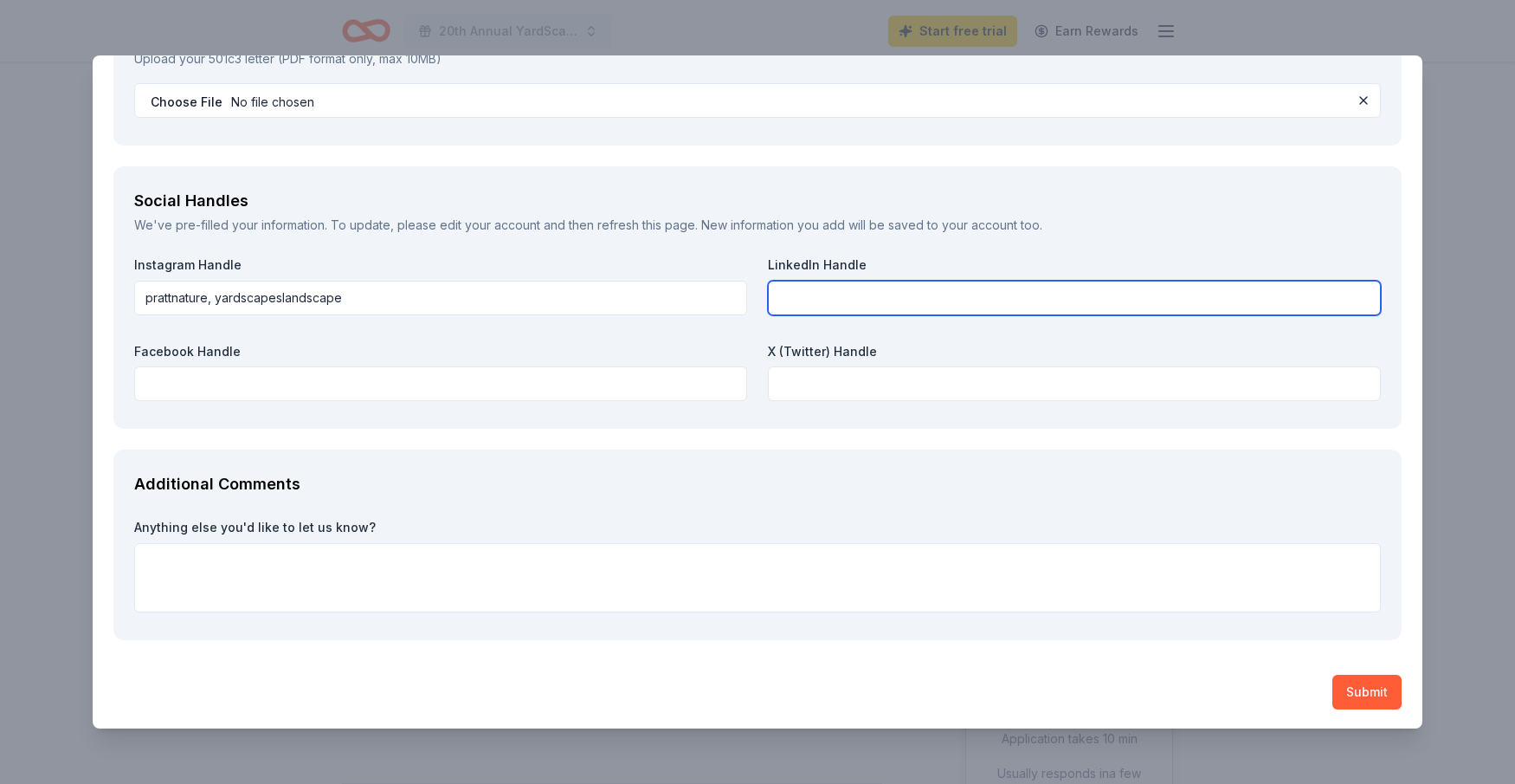
click at [1235, 291] on input "text" at bounding box center [1074, 298] width 613 height 34
paste input "[DOMAIN_NAME][URL]"
click at [775, 300] on input "[DOMAIN_NAME][URL]" at bounding box center [1074, 298] width 613 height 34
paste input "/[DOMAIN_NAME][URL][PERSON_NAME]"
type input "/[DOMAIN_NAME][URL][PERSON_NAME], [DOMAIN_NAME][URL]"
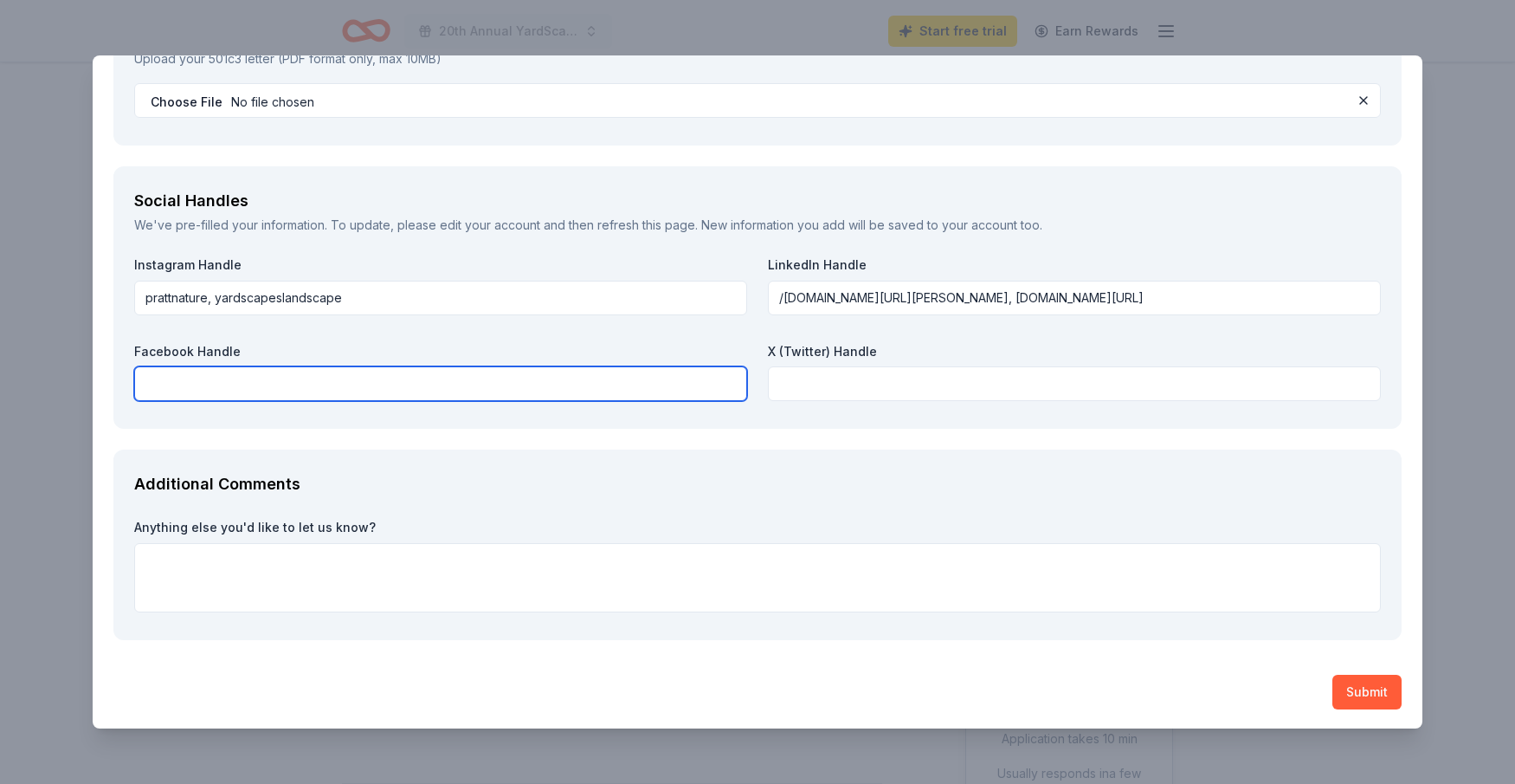
click at [523, 382] on input "text" at bounding box center [440, 383] width 613 height 34
paste input "[URL][DOMAIN_NAME]"
click at [145, 379] on input "[URL][DOMAIN_NAME]" at bounding box center [440, 383] width 613 height 34
paste input "[URL][DOMAIN_NAME]"
type input "[URL][DOMAIN_NAME], [URL][DOMAIN_NAME]"
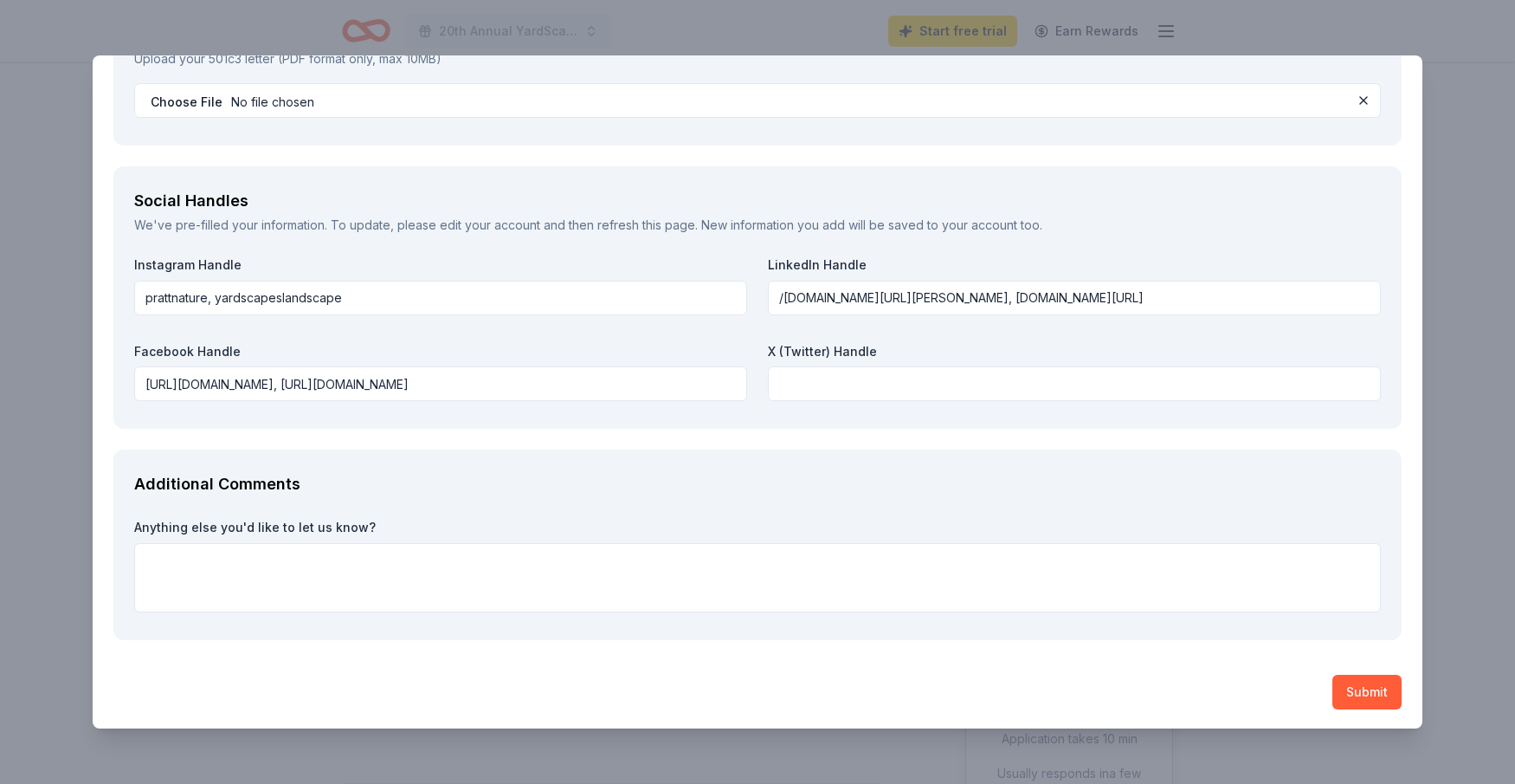
scroll to position [1933, 0]
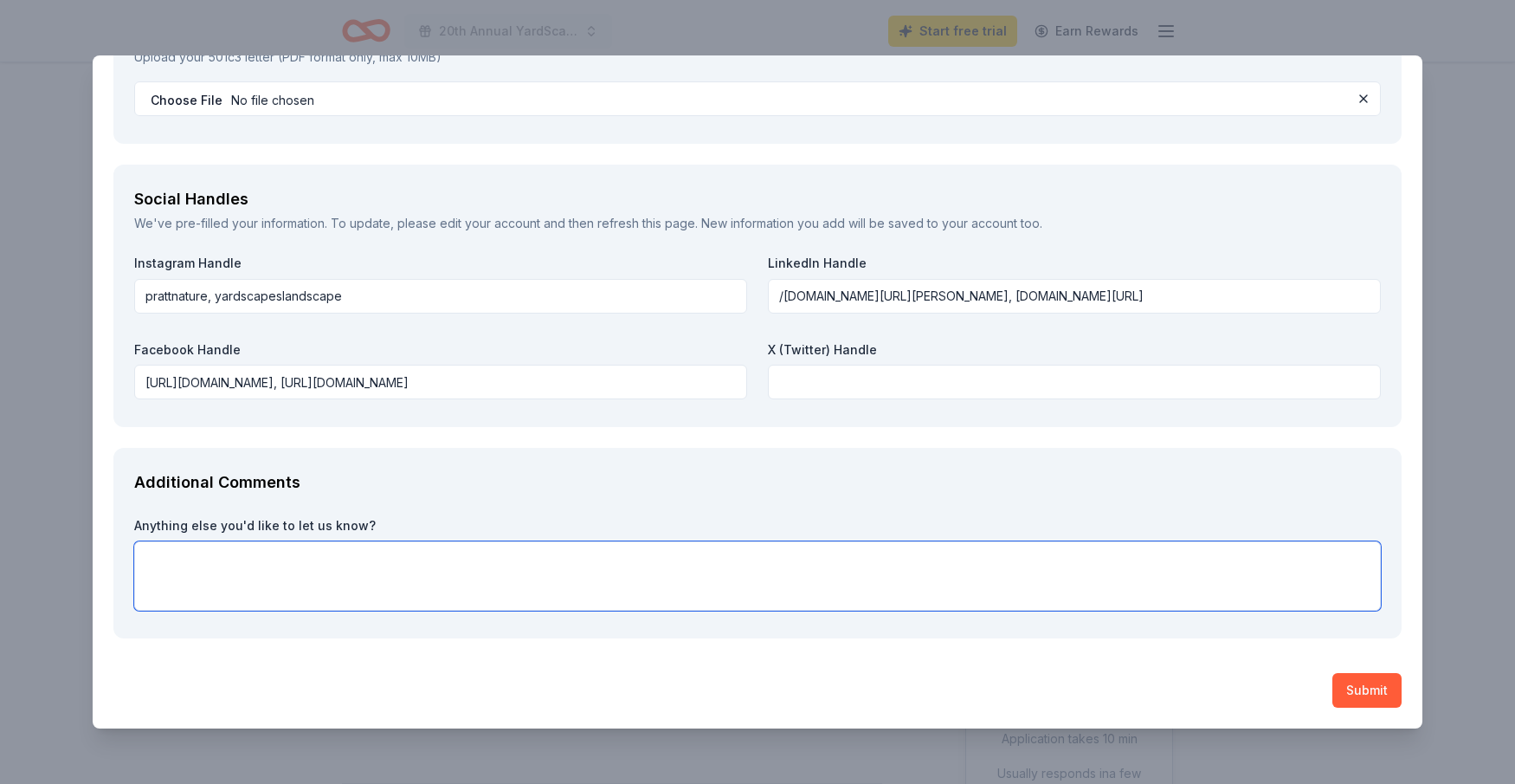
click at [208, 558] on textarea at bounding box center [758, 576] width 1247 height 69
type textarea "Please let us know if you need any additional information and THANK YOU for the…"
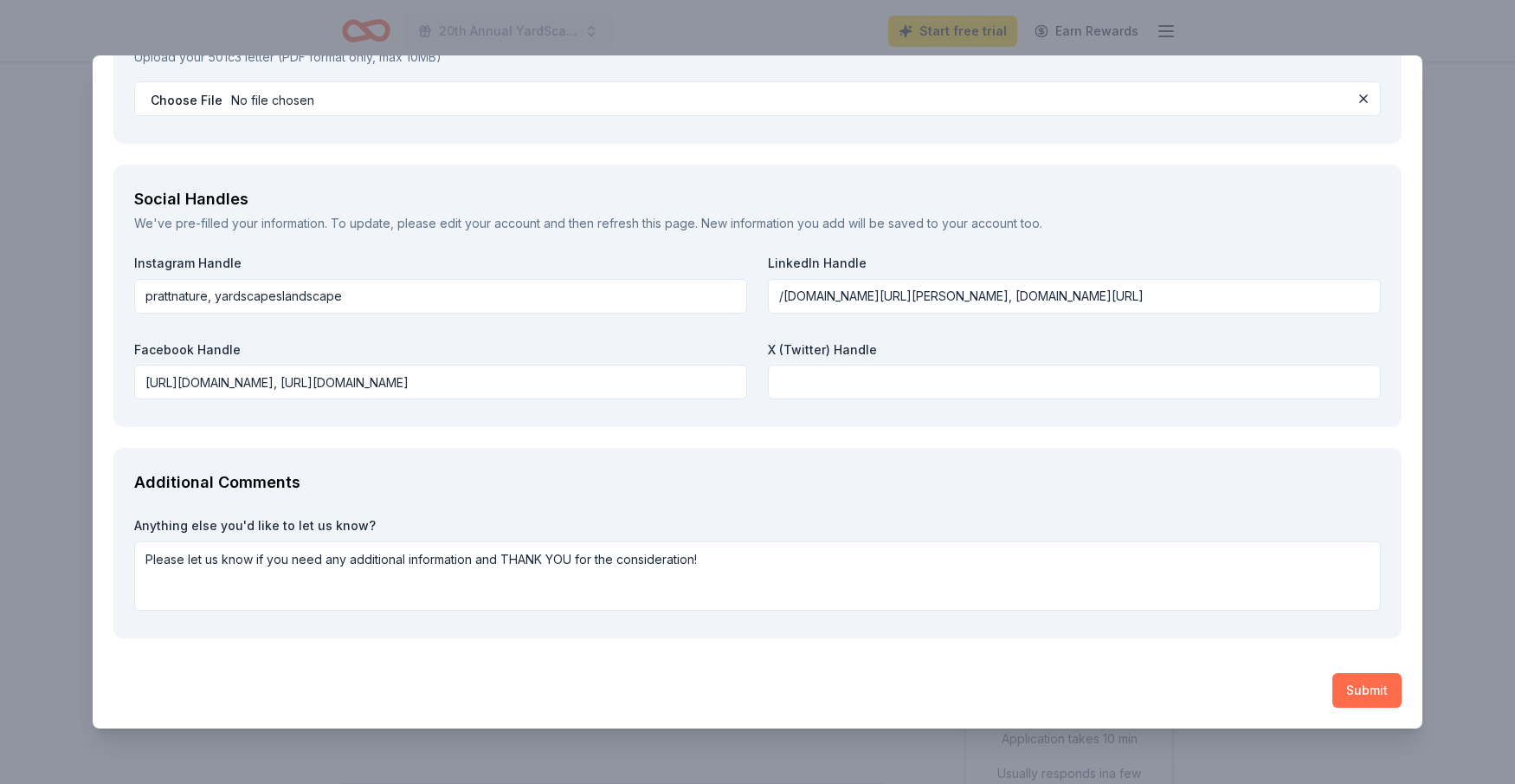
click at [1368, 686] on button "Submit" at bounding box center [1367, 690] width 69 height 34
